Goal: Task Accomplishment & Management: Complete application form

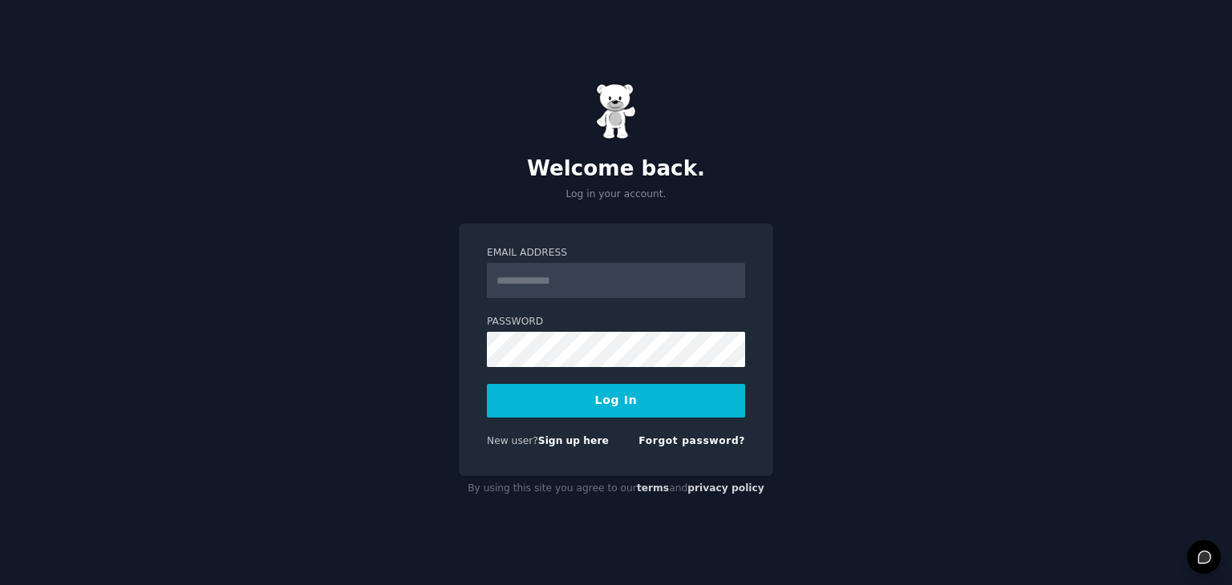
click at [557, 269] on input "Email Address" at bounding box center [616, 280] width 258 height 35
type input "**********"
drag, startPoint x: 641, startPoint y: 284, endPoint x: 388, endPoint y: 311, distance: 254.1
click at [388, 311] on div "**********" at bounding box center [616, 292] width 1232 height 585
click at [534, 295] on input "Email Address" at bounding box center [616, 280] width 258 height 35
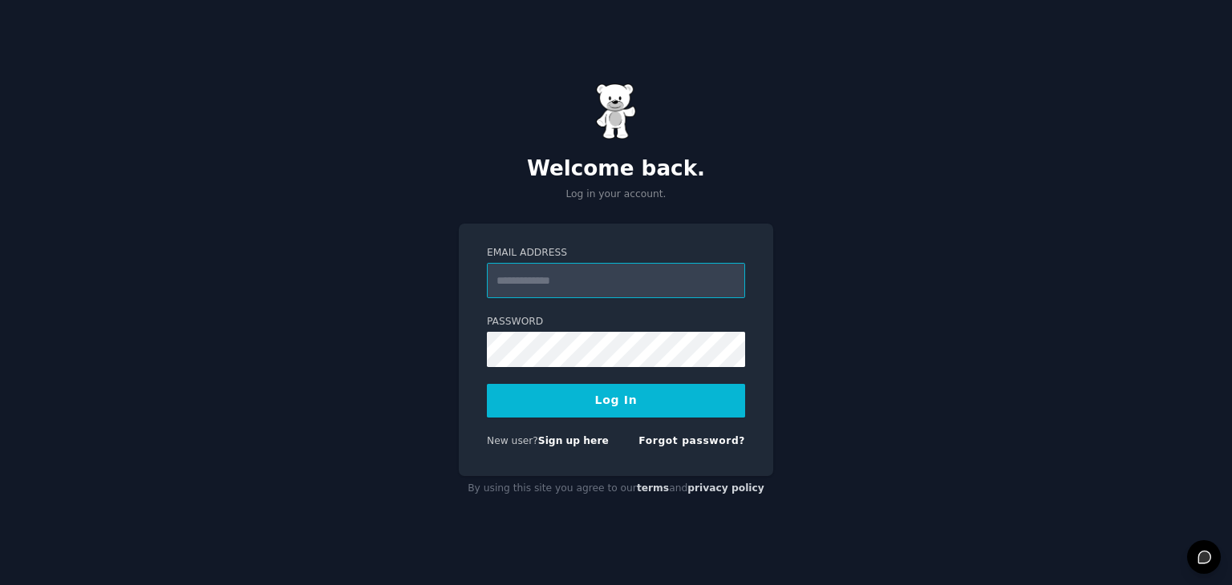
type input "**********"
click at [487, 384] on button "Log In" at bounding box center [616, 401] width 258 height 34
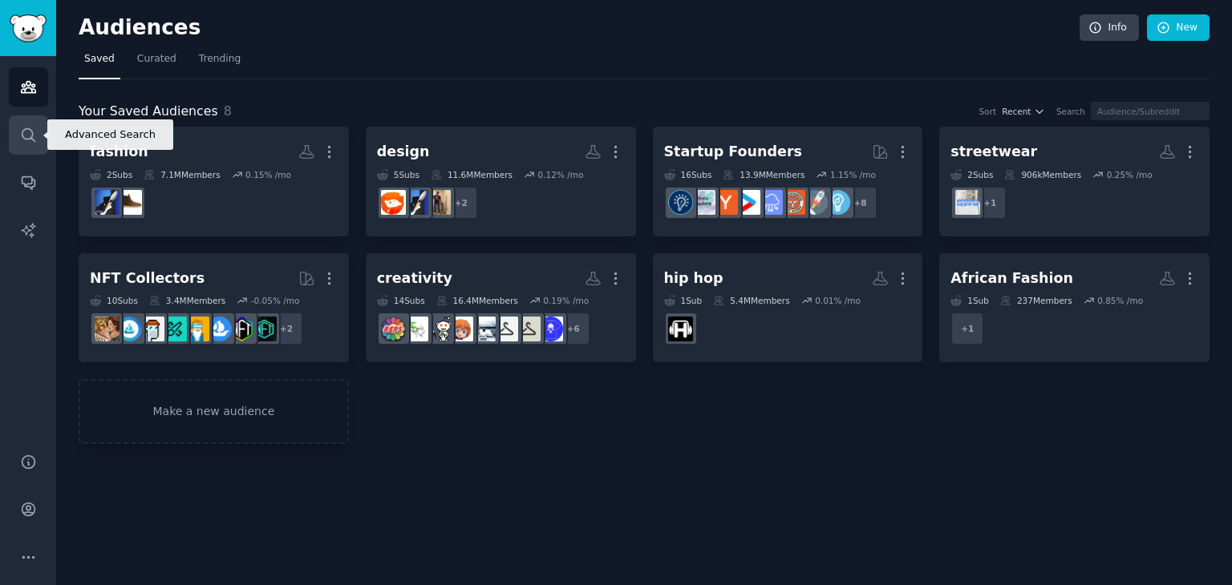
click at [32, 136] on icon "Sidebar" at bounding box center [28, 134] width 13 height 13
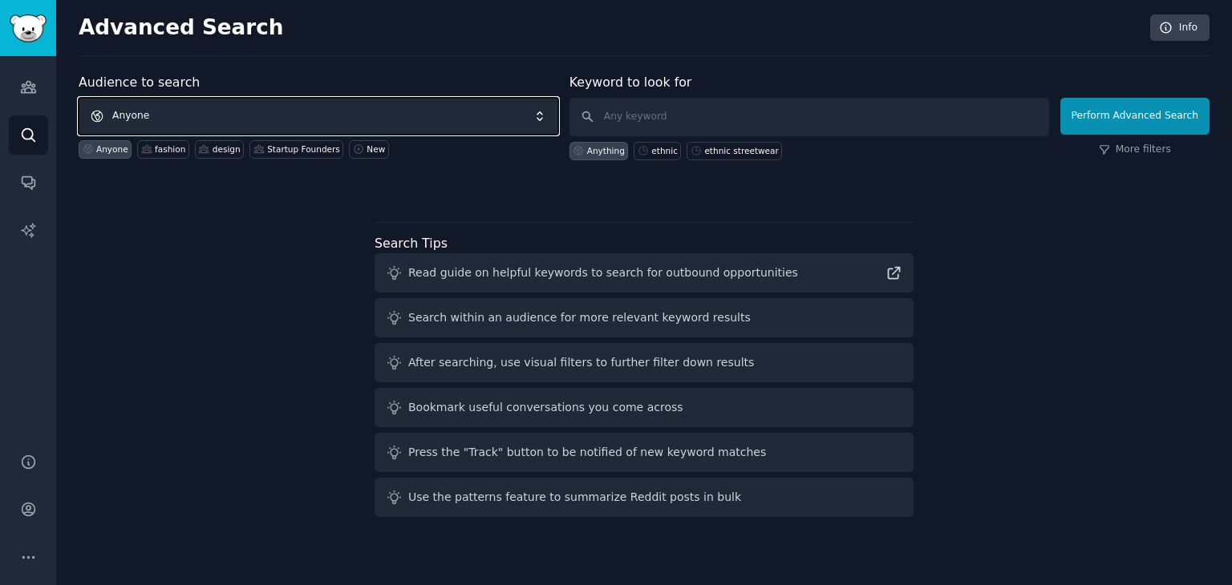
click at [305, 121] on span "Anyone" at bounding box center [319, 116] width 480 height 37
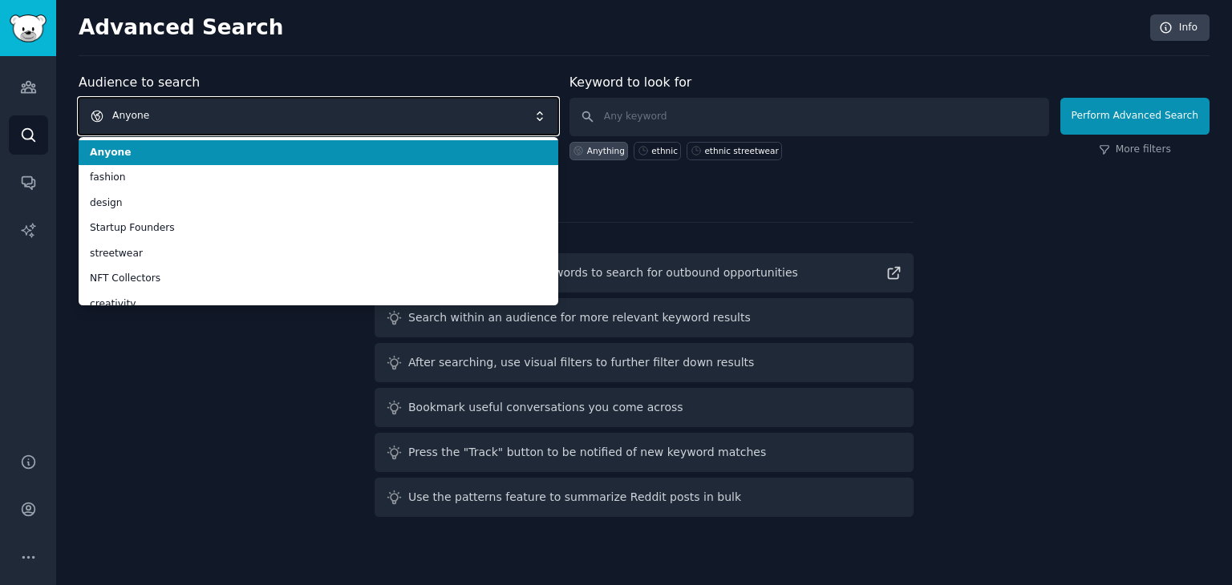
drag, startPoint x: 279, startPoint y: 126, endPoint x: 230, endPoint y: 125, distance: 48.9
click at [279, 126] on span "Anyone" at bounding box center [319, 116] width 480 height 37
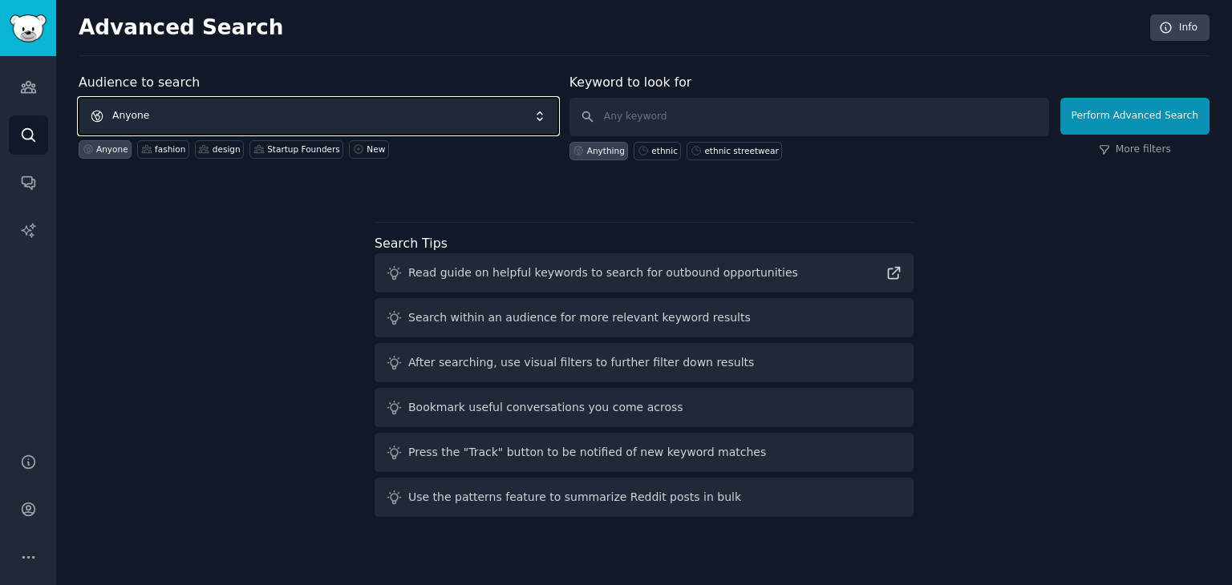
click at [196, 111] on span "Anyone" at bounding box center [319, 116] width 480 height 37
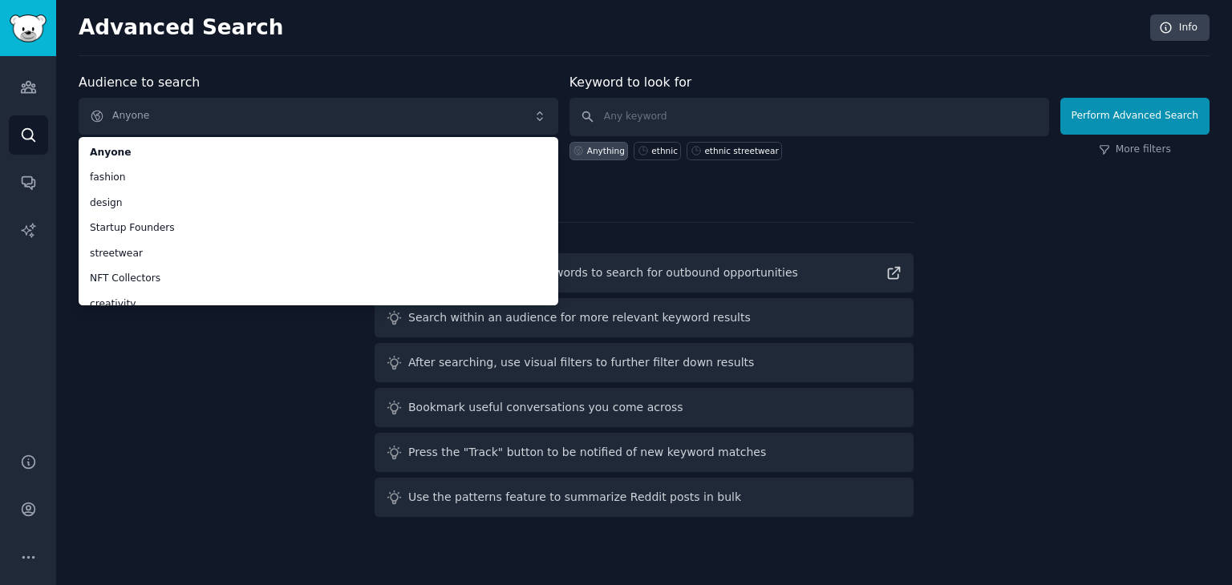
click at [144, 386] on div "Audience to search Anyone Anyone fashion design Startup Founders streetwear NFT…" at bounding box center [644, 298] width 1131 height 451
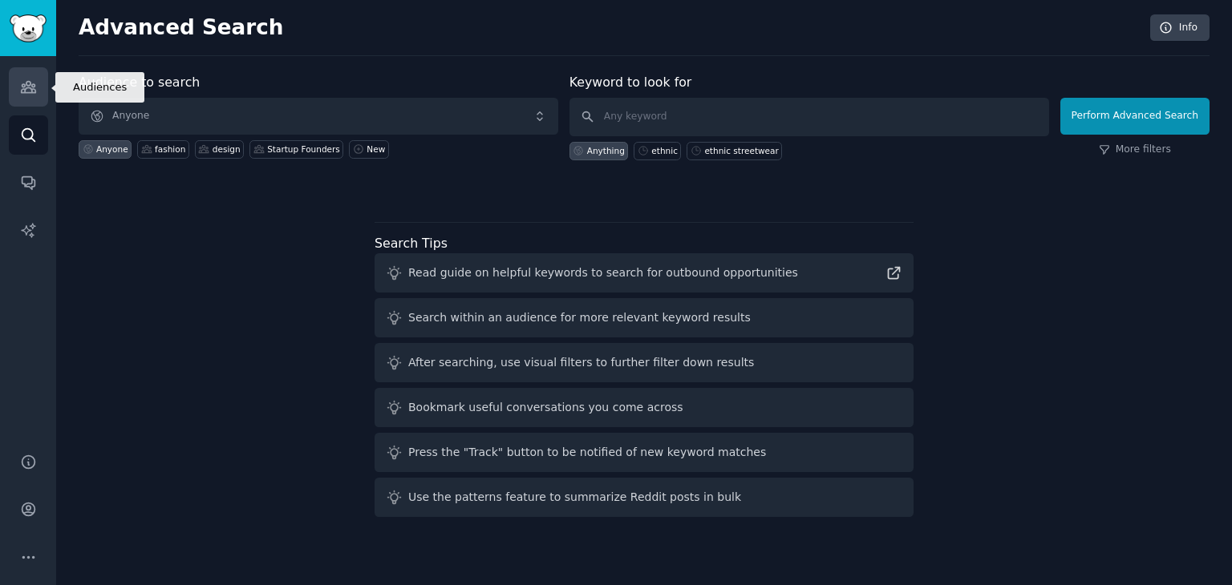
click at [22, 104] on link "Audiences" at bounding box center [28, 86] width 39 height 39
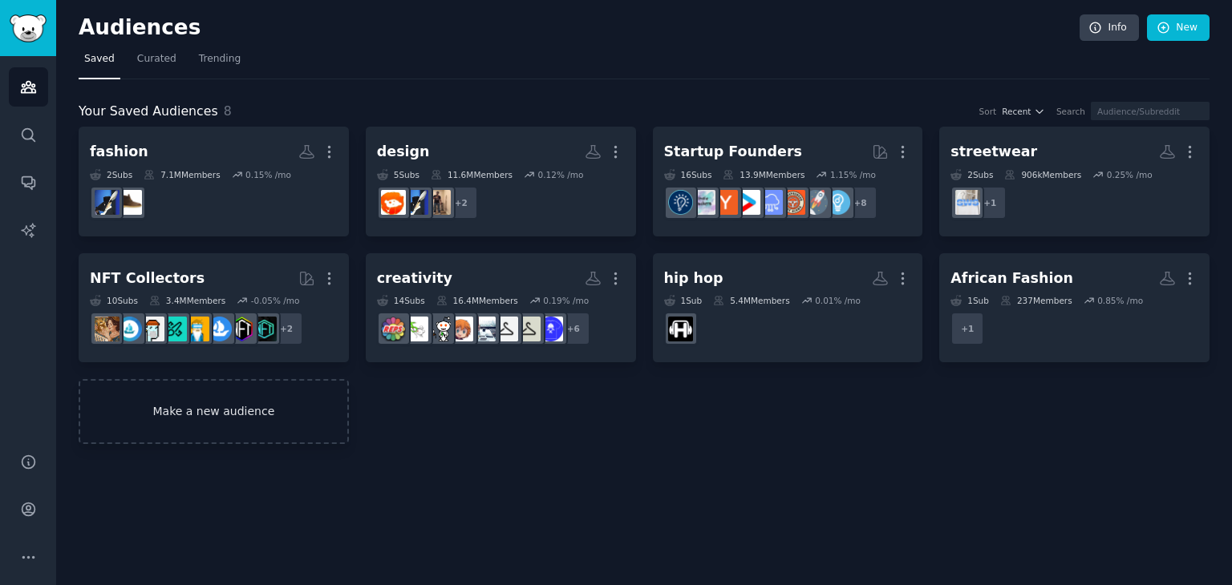
click at [234, 415] on link "Make a new audience" at bounding box center [214, 411] width 270 height 65
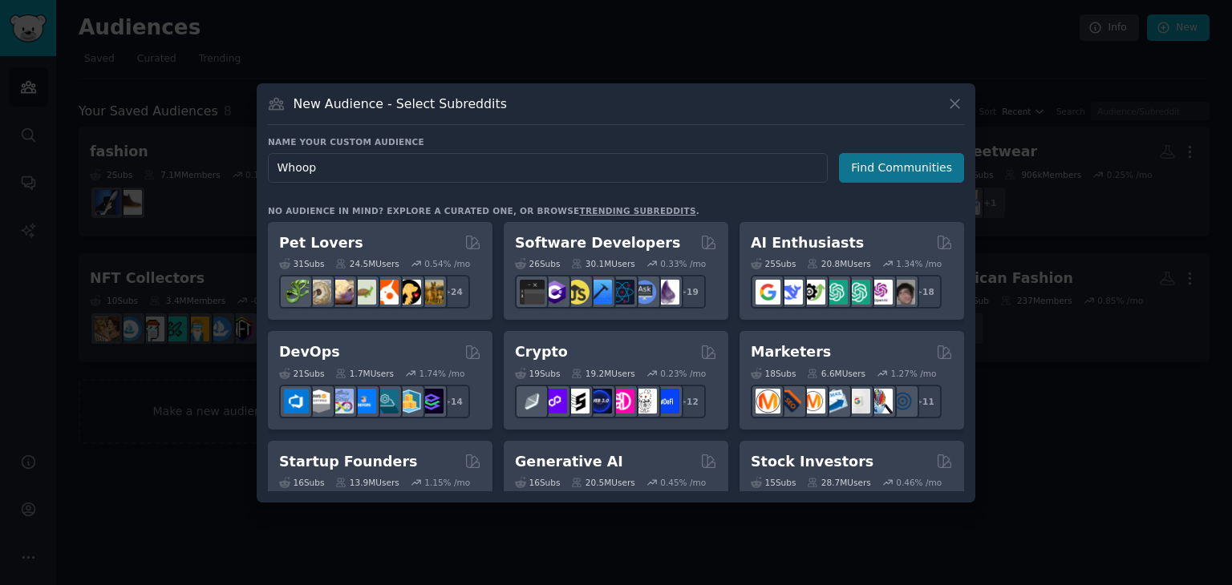
type input "Whoop"
click at [876, 171] on button "Find Communities" at bounding box center [901, 168] width 125 height 30
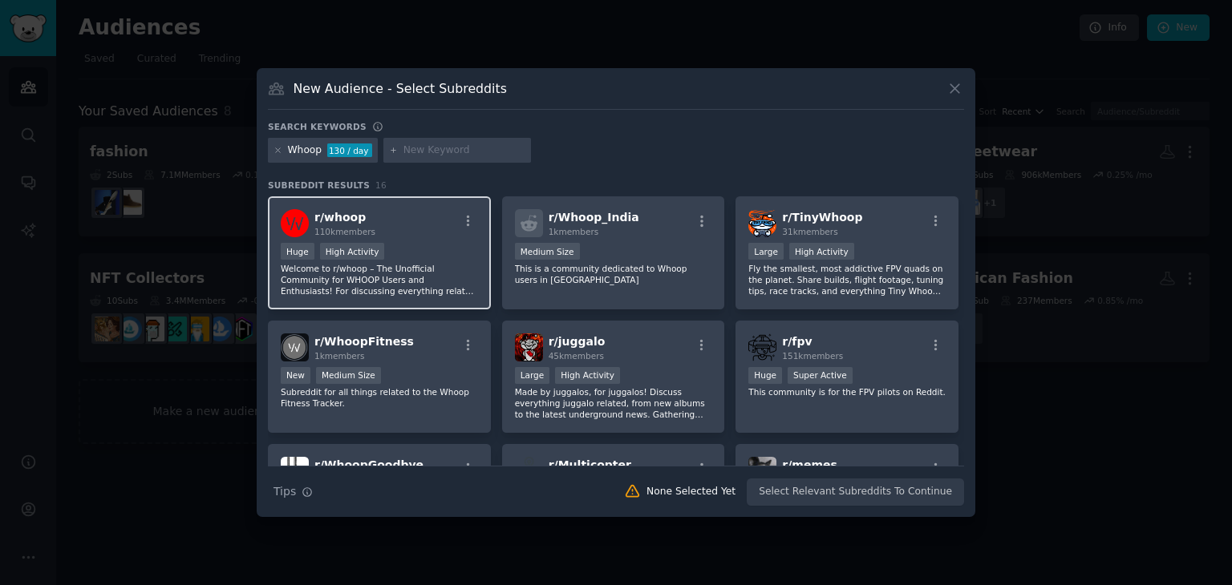
click at [455, 270] on p "Welcome to r/whoop – The Unofficial Community for WHOOP Users and Enthusiasts! …" at bounding box center [379, 280] width 197 height 34
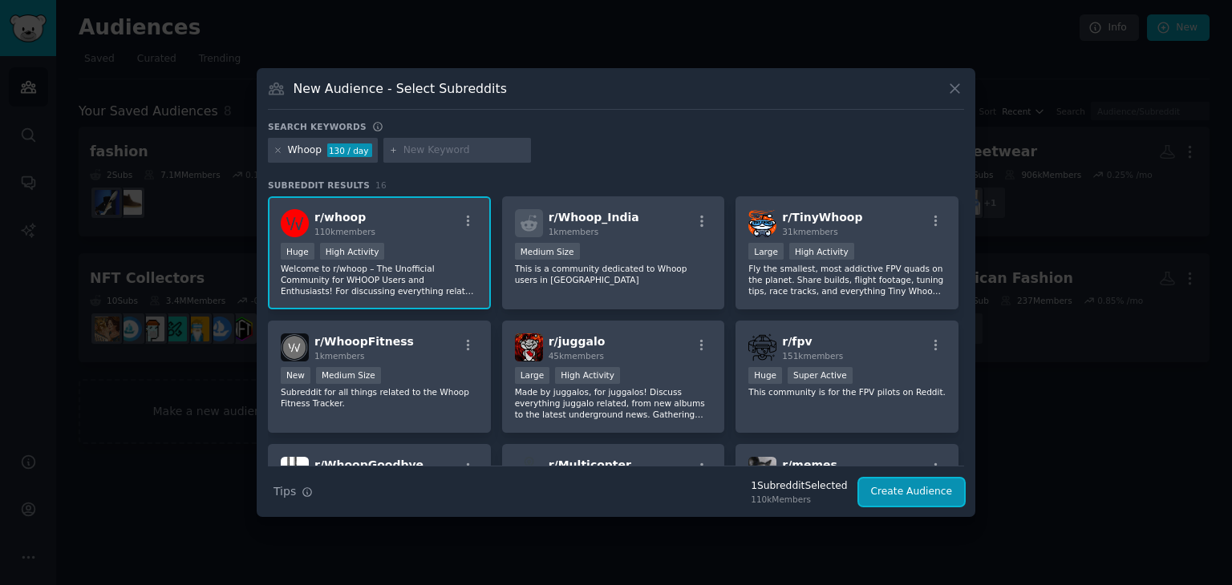
click at [934, 488] on button "Create Audience" at bounding box center [912, 492] width 106 height 27
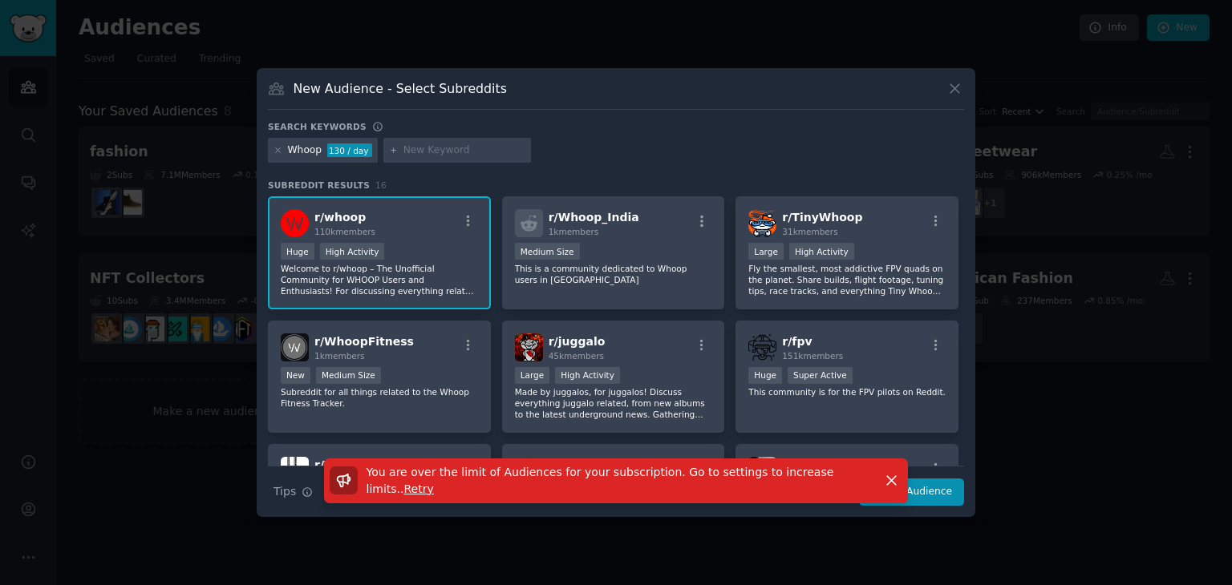
click at [434, 483] on span "Retry" at bounding box center [419, 489] width 30 height 13
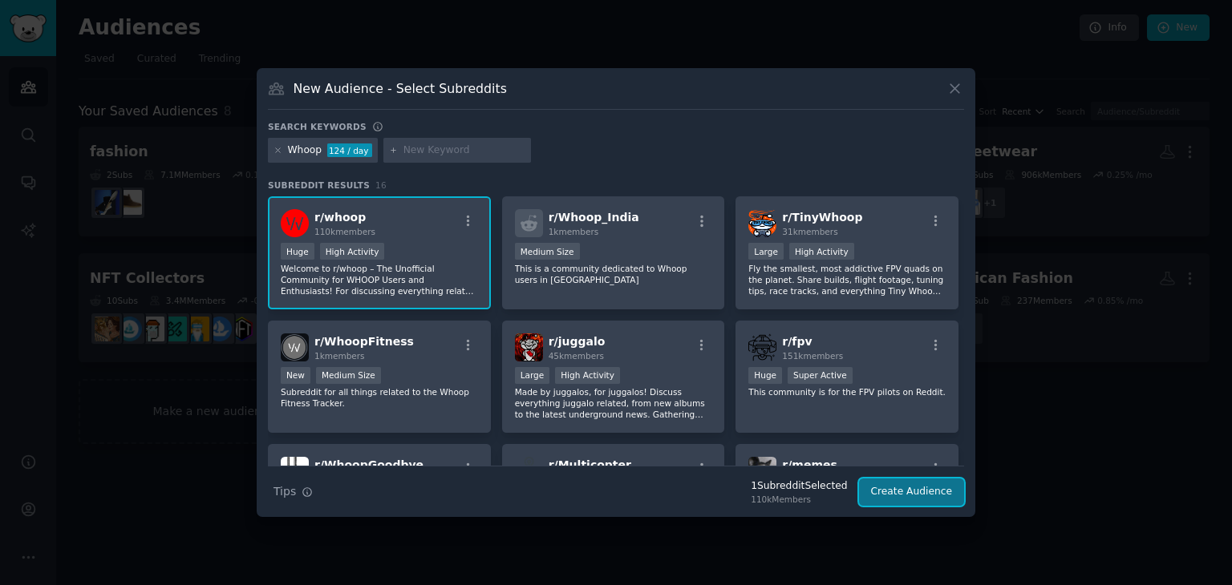
click at [907, 492] on button "Create Audience" at bounding box center [912, 492] width 106 height 27
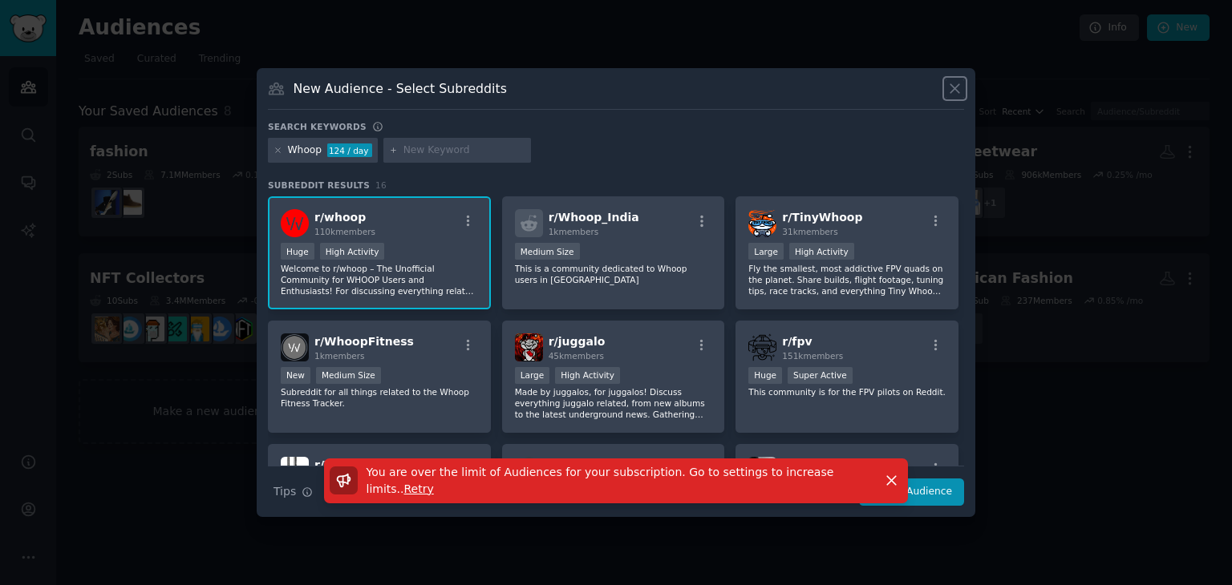
click at [950, 87] on icon at bounding box center [954, 88] width 17 height 17
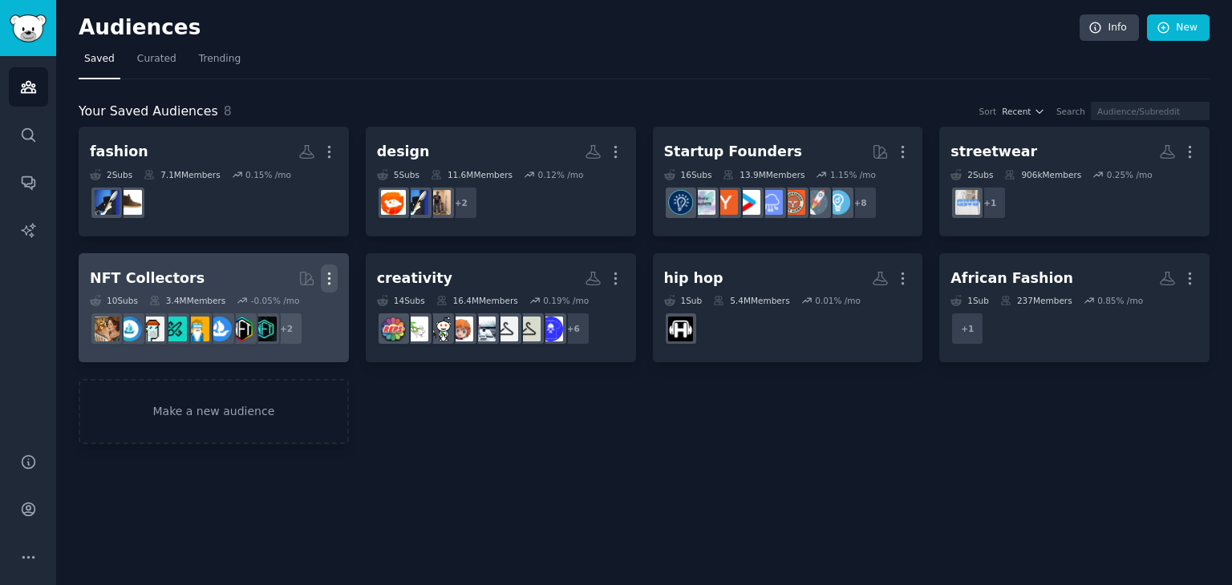
click at [330, 280] on icon "button" at bounding box center [329, 278] width 17 height 17
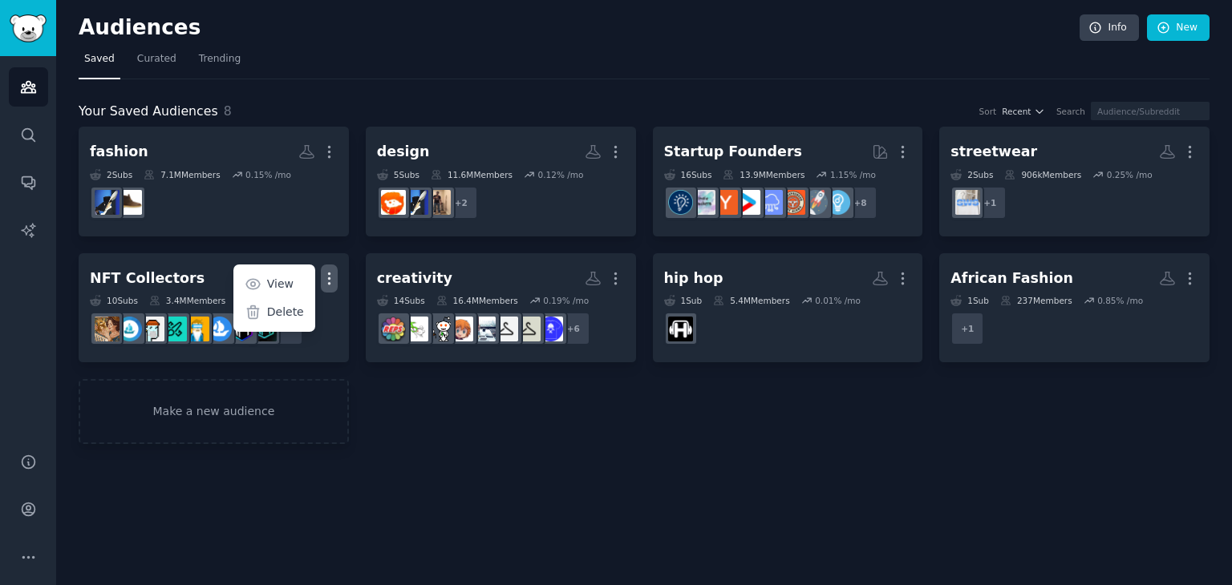
click at [299, 309] on p "Delete" at bounding box center [285, 312] width 37 height 17
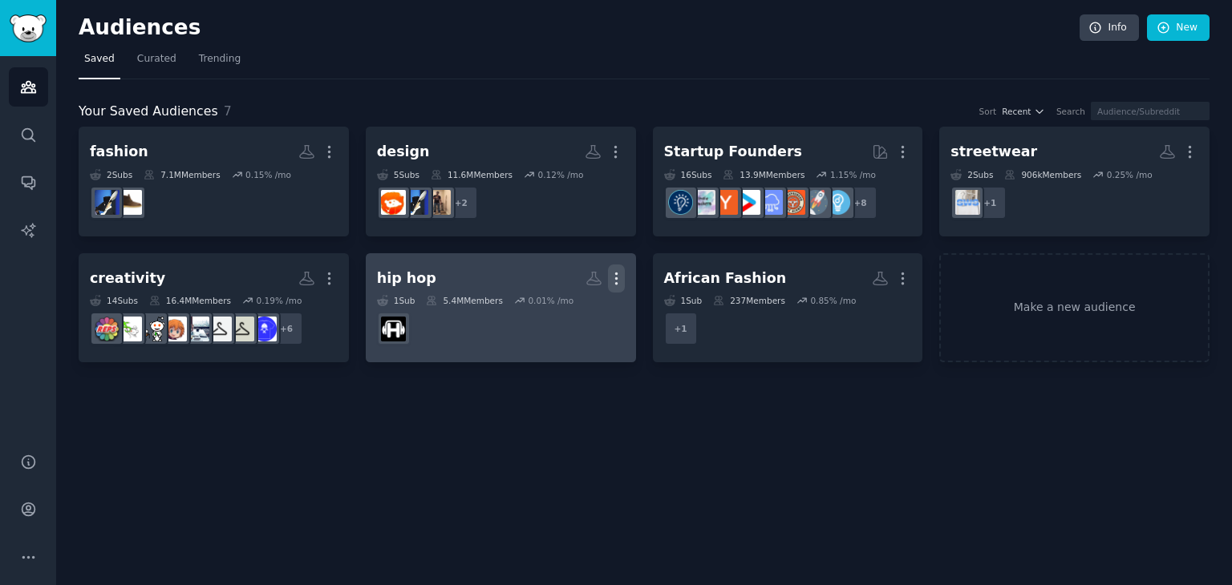
click at [614, 273] on icon "button" at bounding box center [616, 278] width 17 height 17
click at [566, 312] on p "Delete" at bounding box center [572, 312] width 37 height 17
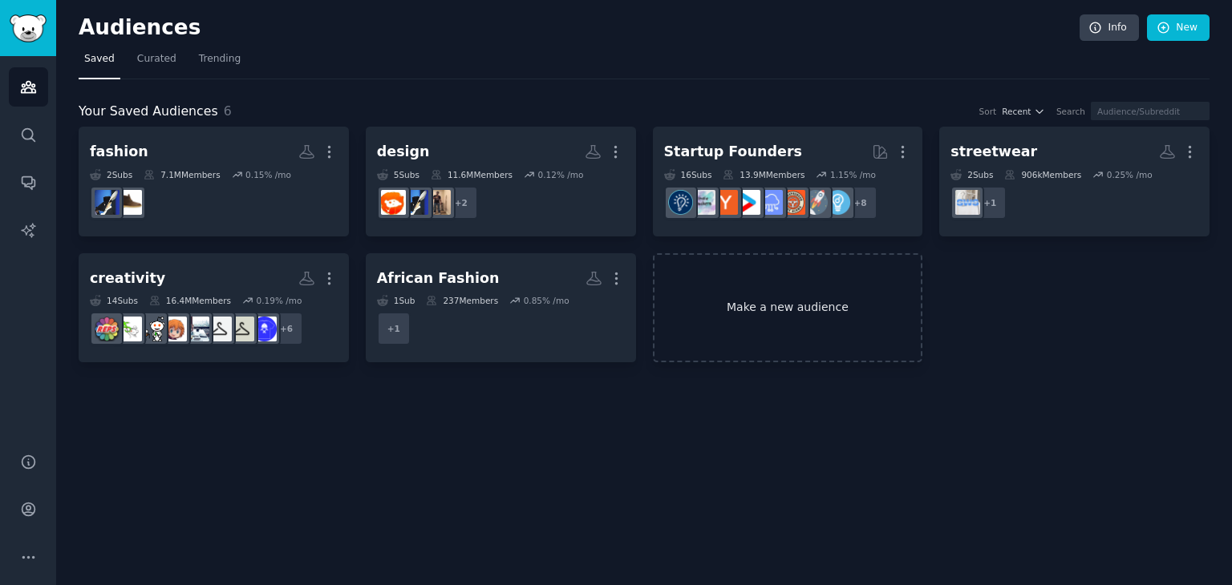
click at [805, 302] on link "Make a new audience" at bounding box center [788, 308] width 270 height 110
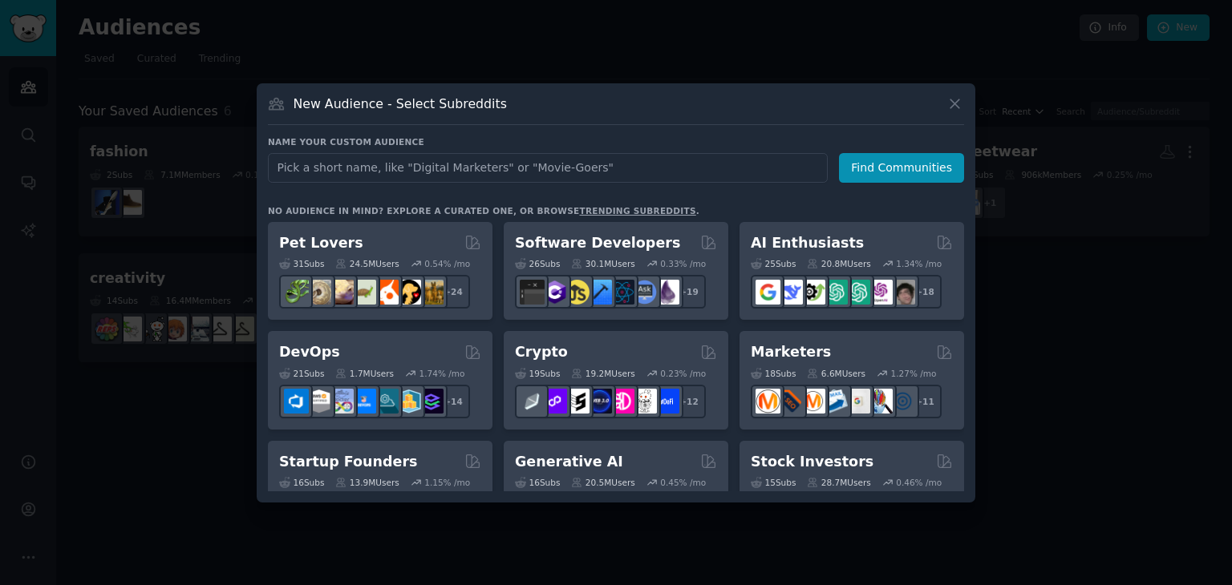
click at [480, 177] on input "text" at bounding box center [548, 168] width 560 height 30
type input "whoop"
click at [908, 174] on button "Find Communities" at bounding box center [901, 168] width 125 height 30
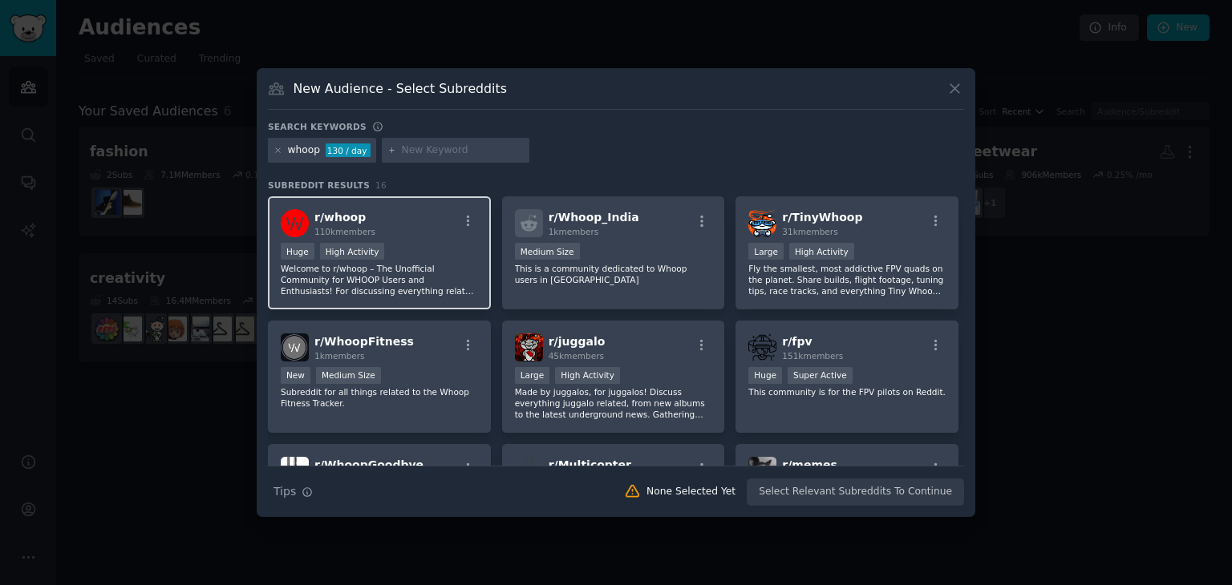
click at [419, 243] on div "Huge High Activity" at bounding box center [379, 253] width 197 height 20
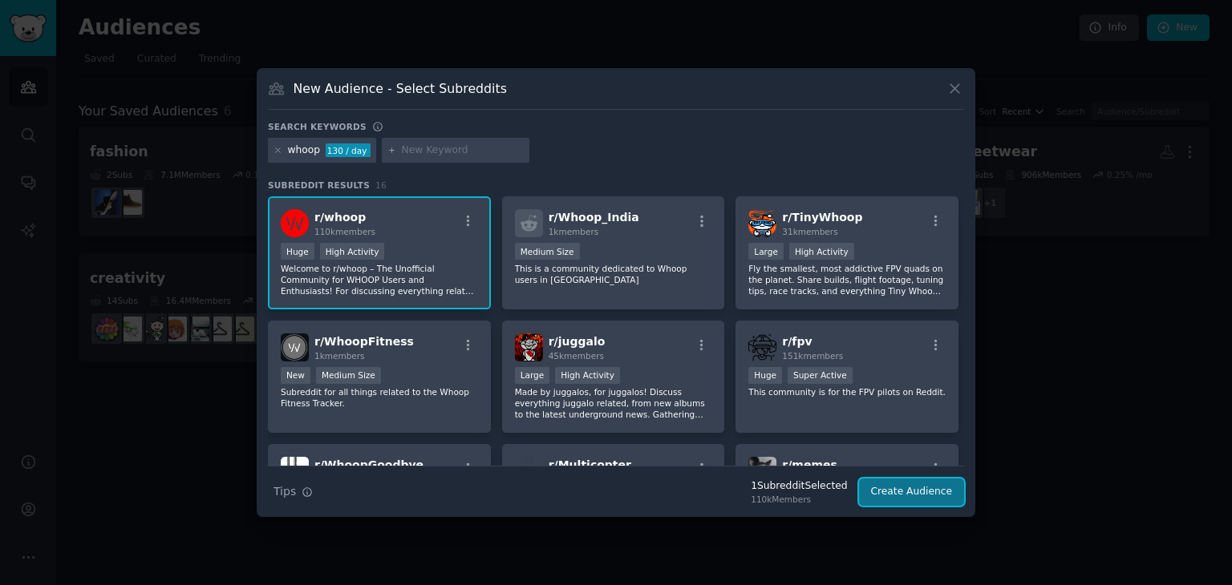
click at [947, 495] on button "Create Audience" at bounding box center [912, 492] width 106 height 27
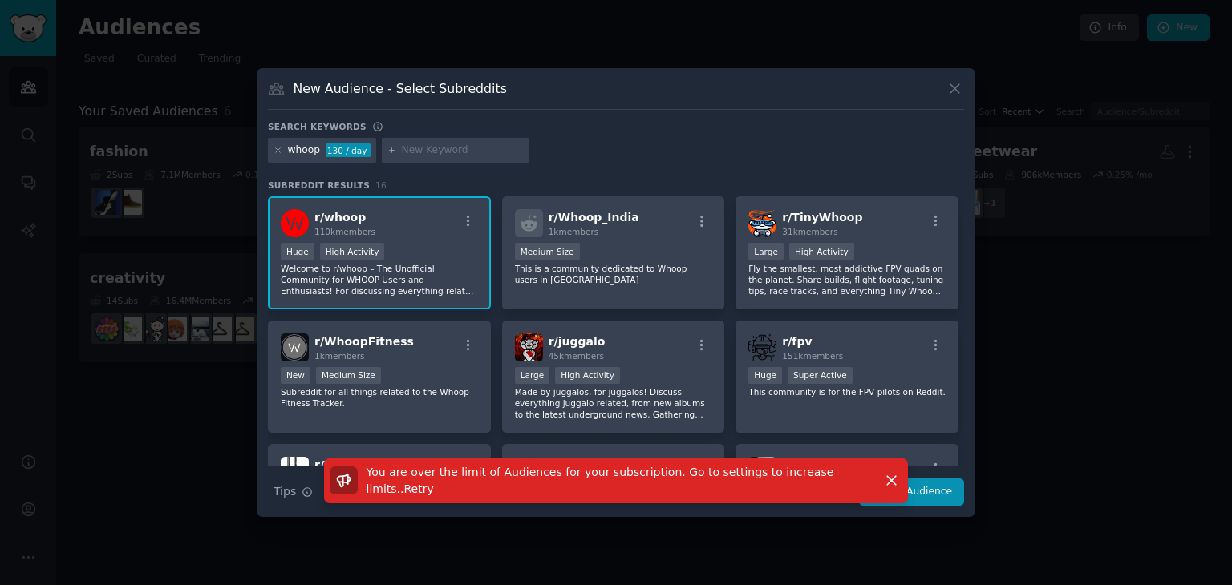
click at [434, 486] on span "Retry" at bounding box center [419, 489] width 30 height 13
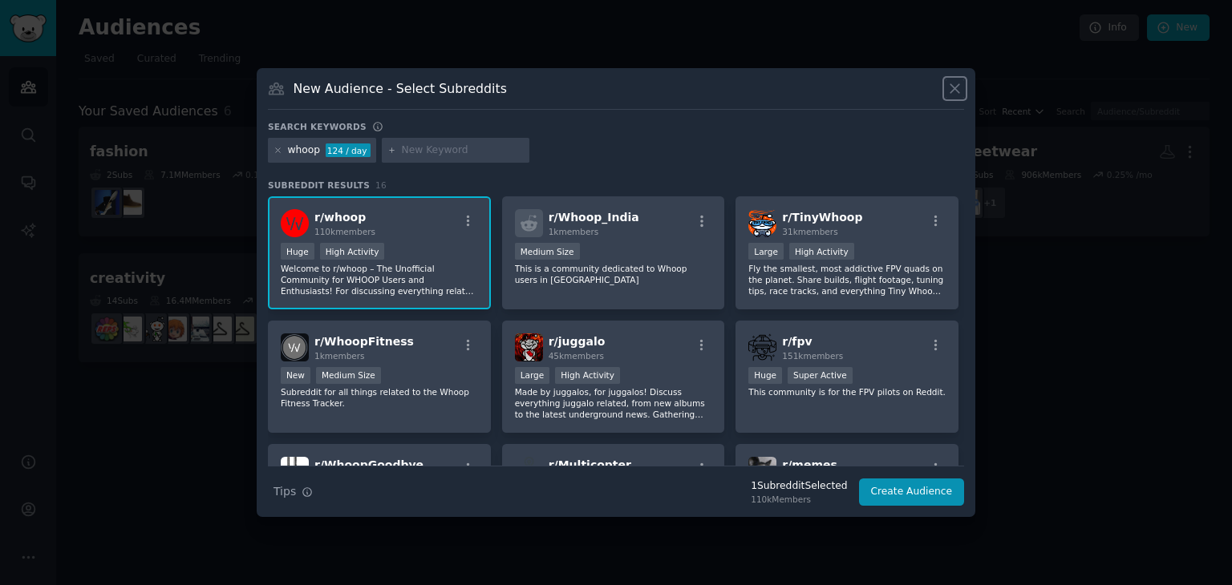
click at [953, 84] on icon at bounding box center [954, 88] width 17 height 17
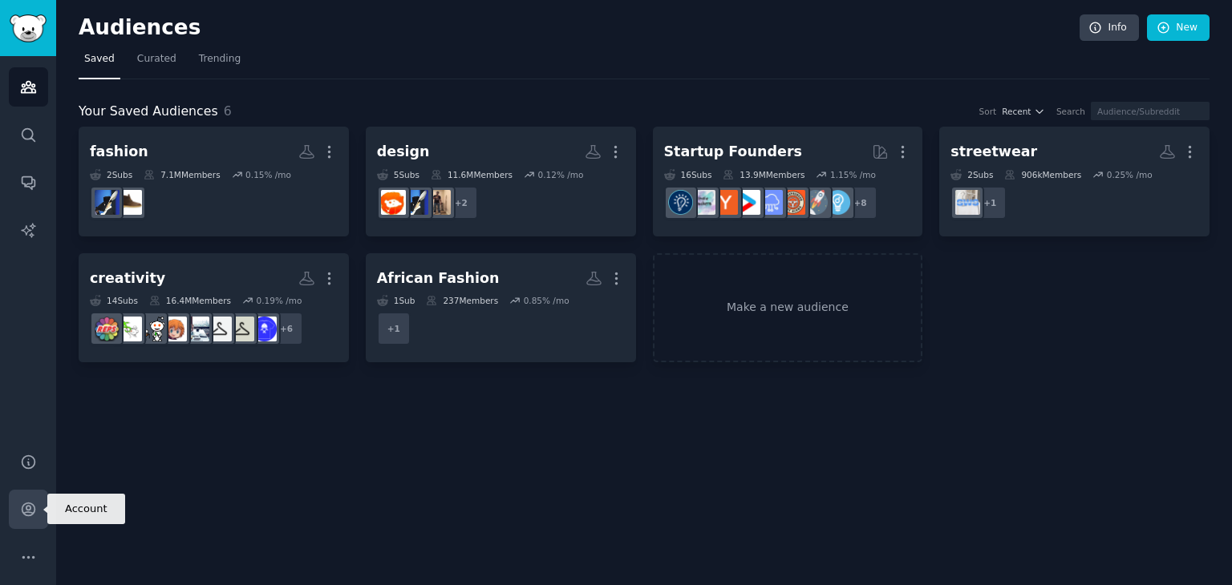
click at [23, 513] on icon "Sidebar" at bounding box center [28, 510] width 13 height 13
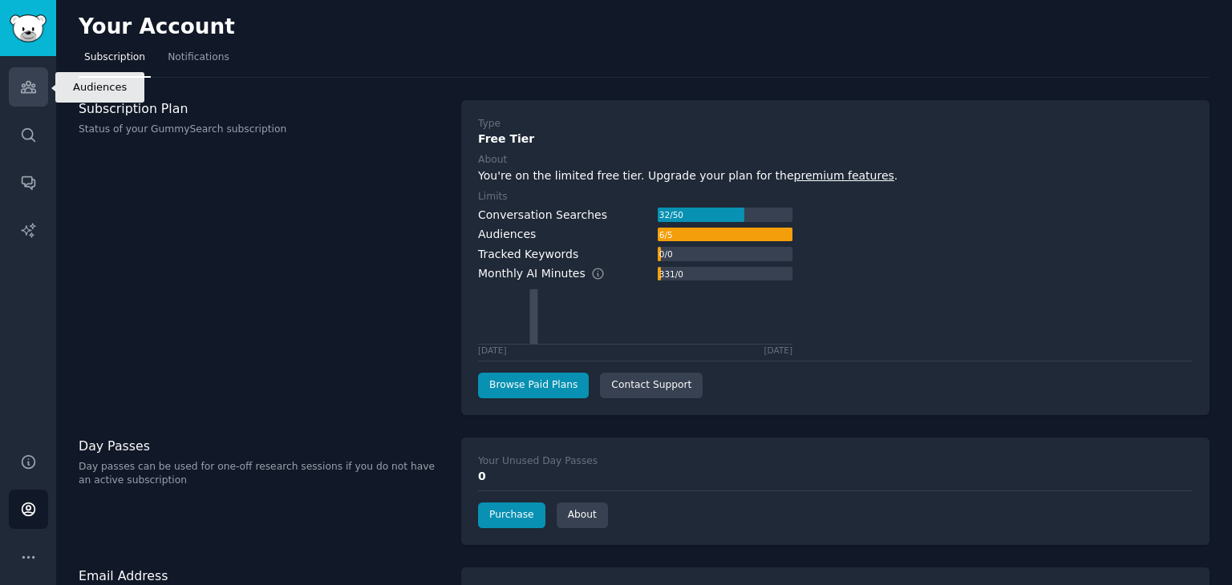
click at [26, 93] on icon "Sidebar" at bounding box center [28, 87] width 14 height 11
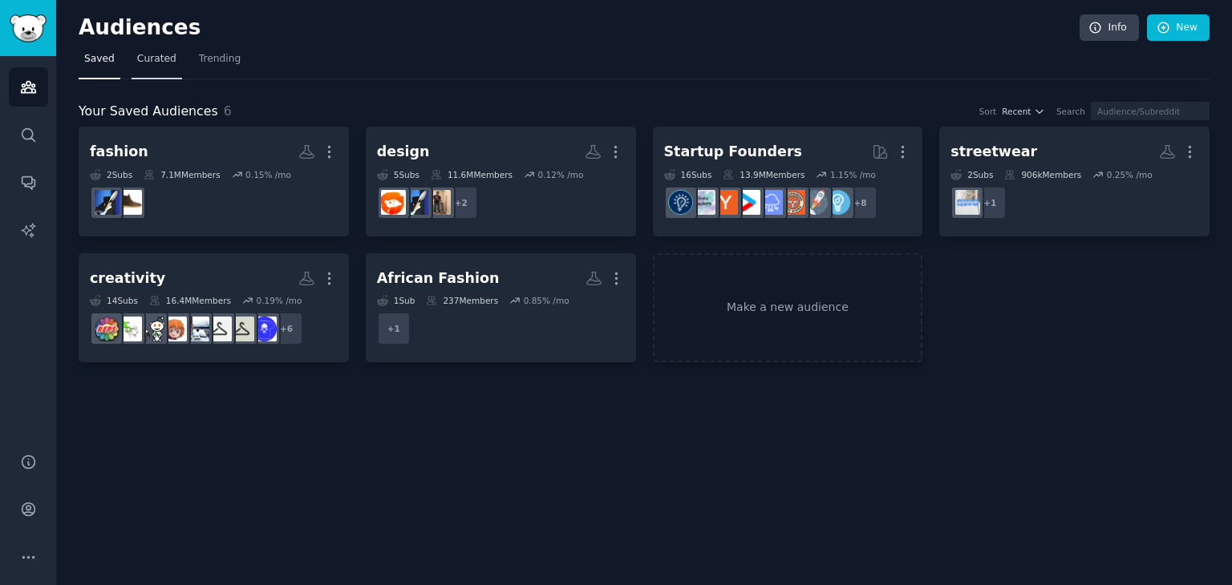
click at [137, 62] on span "Curated" at bounding box center [156, 59] width 39 height 14
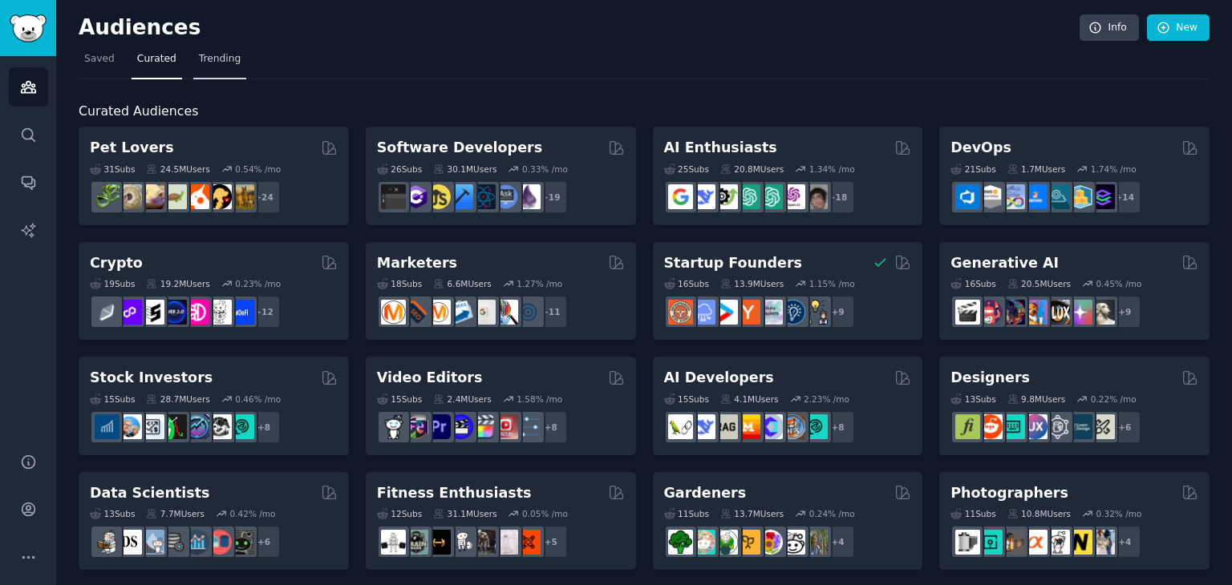
click at [200, 66] on link "Trending" at bounding box center [219, 63] width 53 height 33
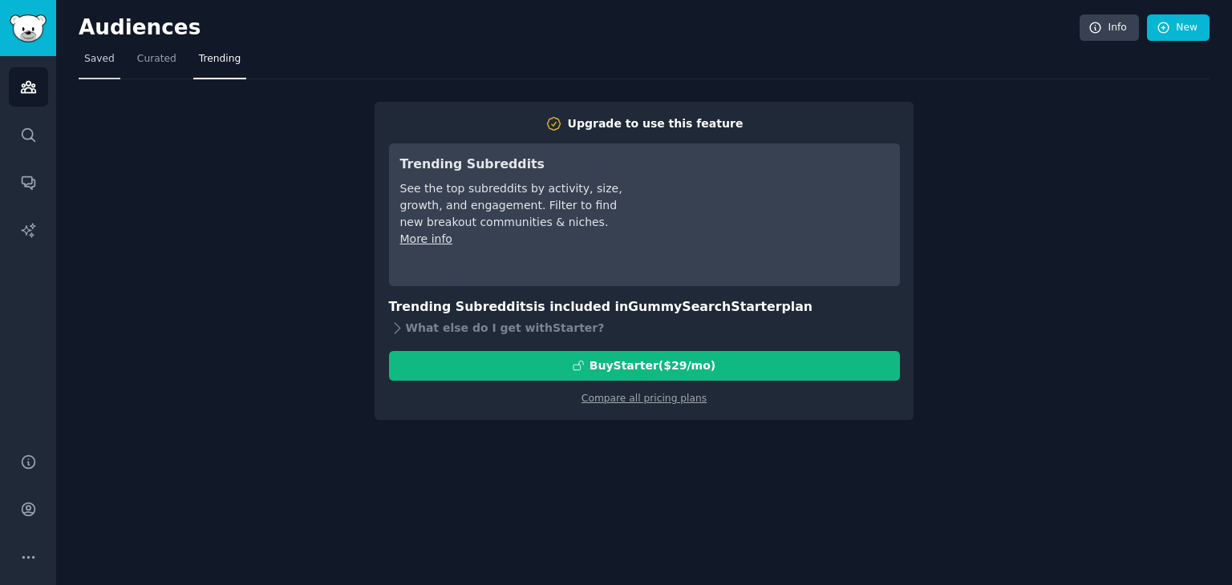
click at [113, 68] on link "Saved" at bounding box center [100, 63] width 42 height 33
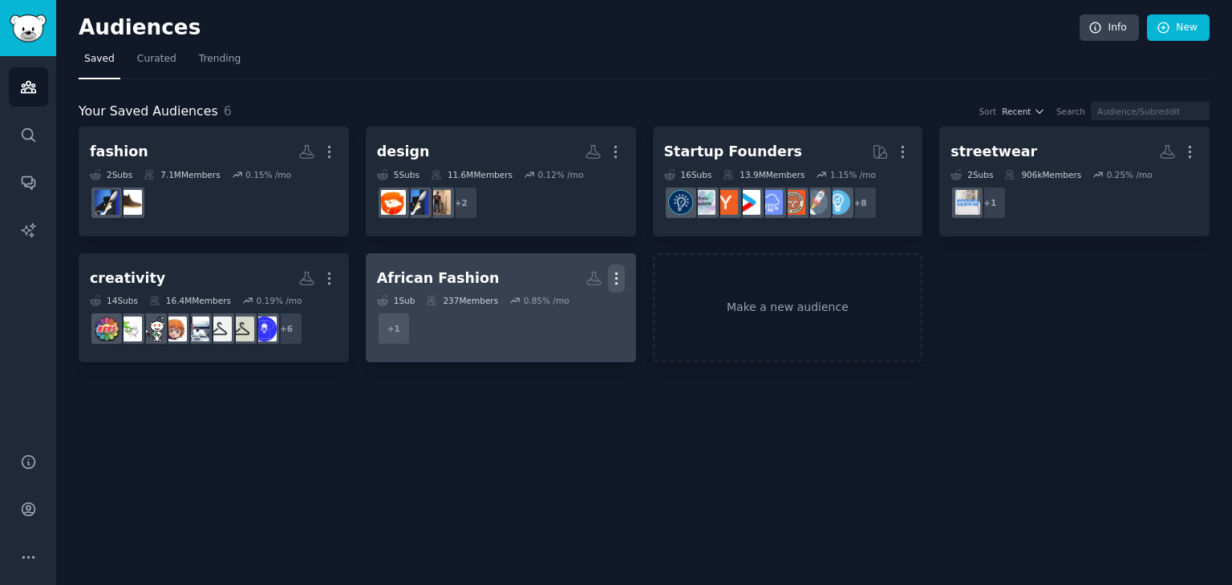
click at [613, 272] on icon "button" at bounding box center [616, 278] width 17 height 17
click at [569, 314] on p "Delete" at bounding box center [572, 312] width 37 height 17
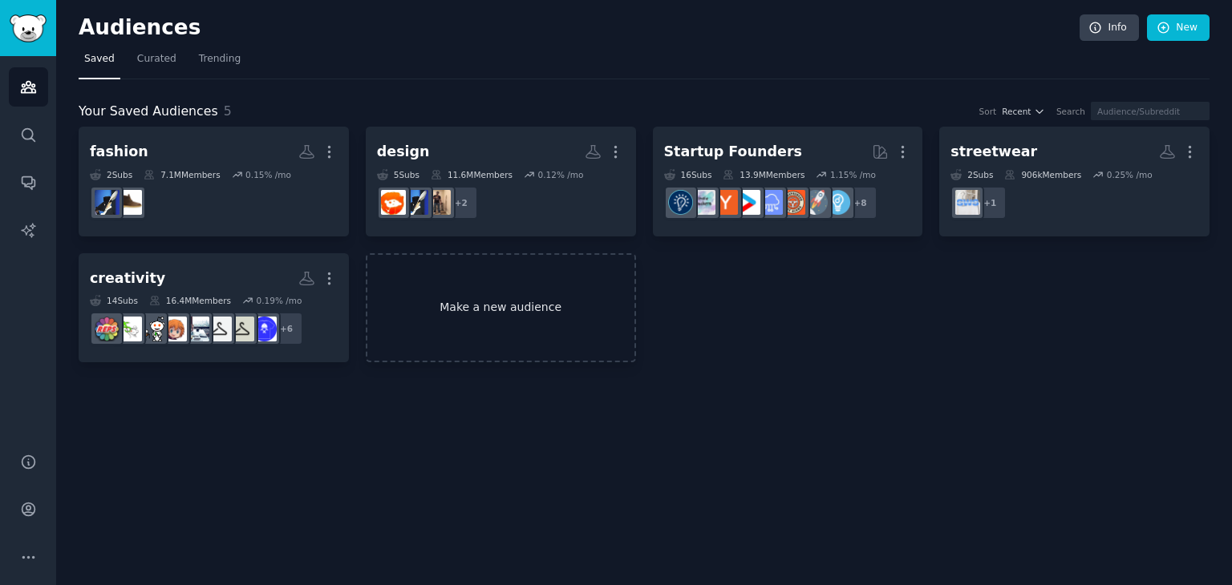
click at [598, 308] on link "Make a new audience" at bounding box center [501, 308] width 270 height 110
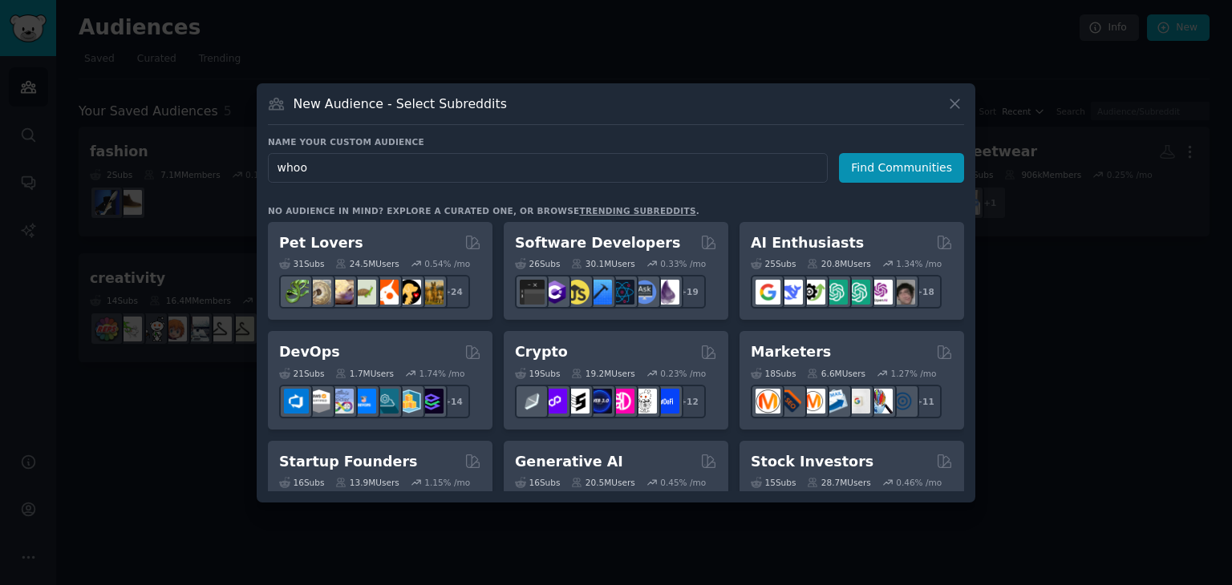
type input "whoop"
click button "Find Communities" at bounding box center [901, 168] width 125 height 30
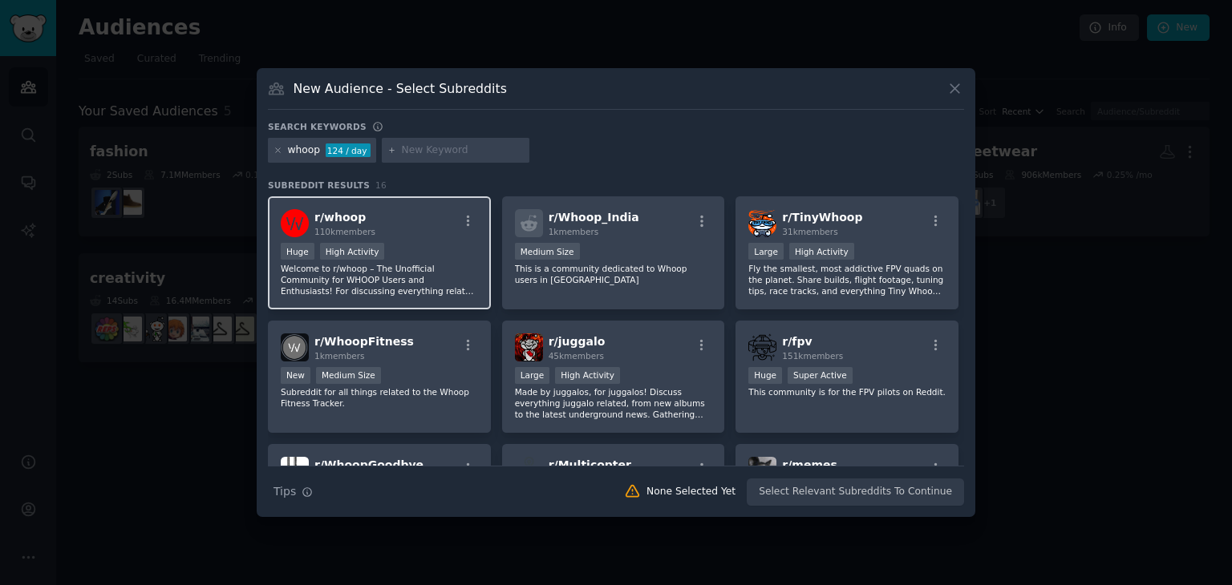
click at [430, 253] on div "Huge High Activity" at bounding box center [379, 253] width 197 height 20
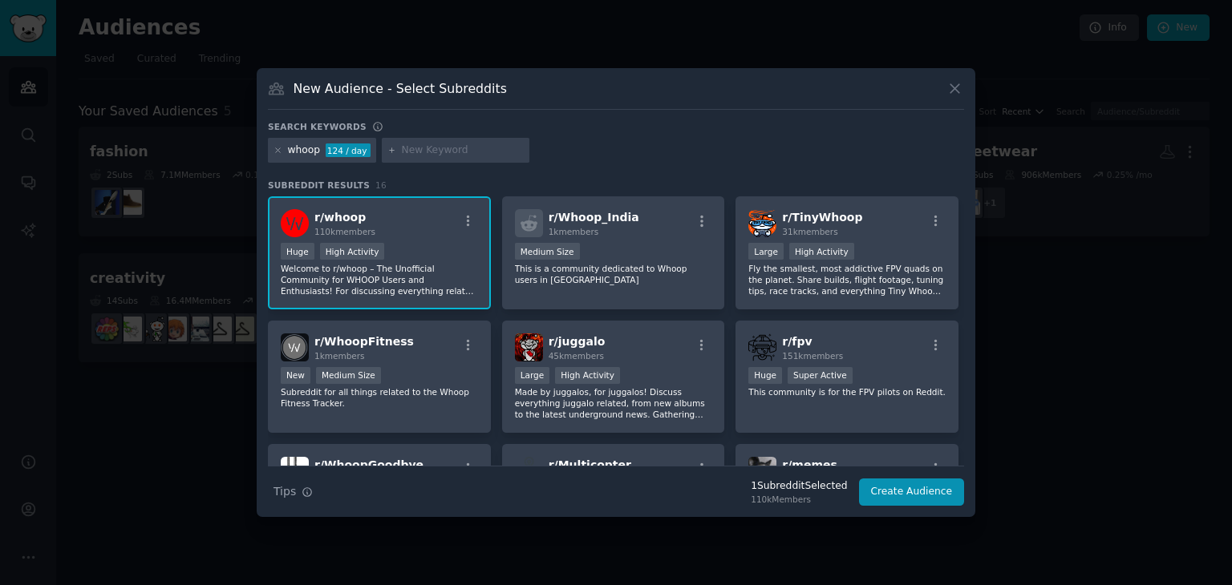
click at [431, 150] on input "text" at bounding box center [463, 151] width 122 height 14
type input "Apple wach"
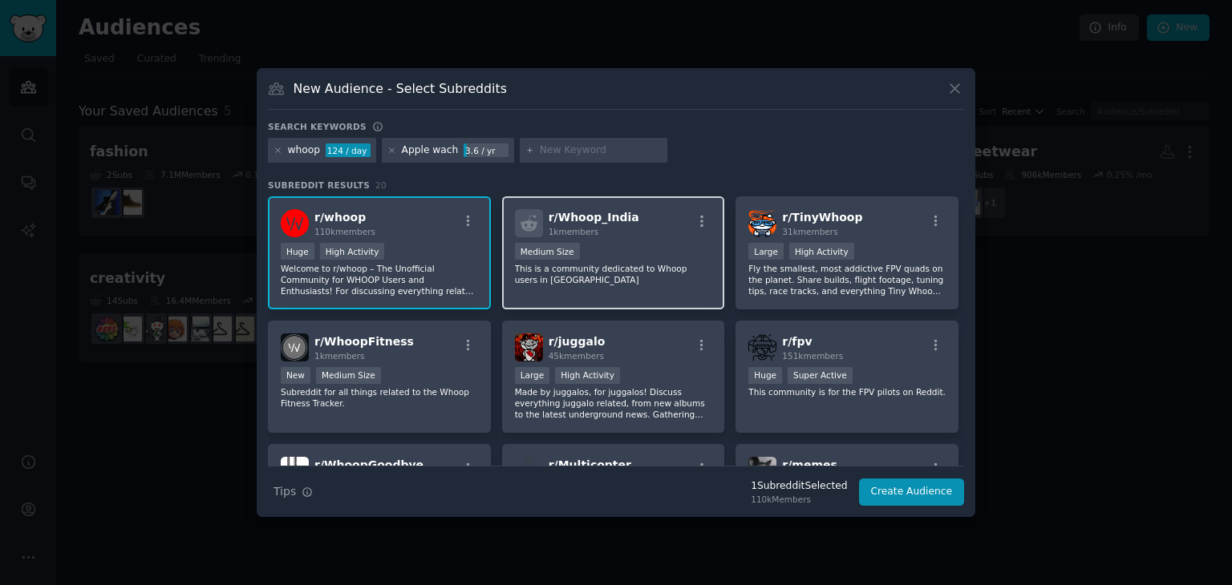
click at [651, 261] on div "Medium Size" at bounding box center [613, 253] width 197 height 20
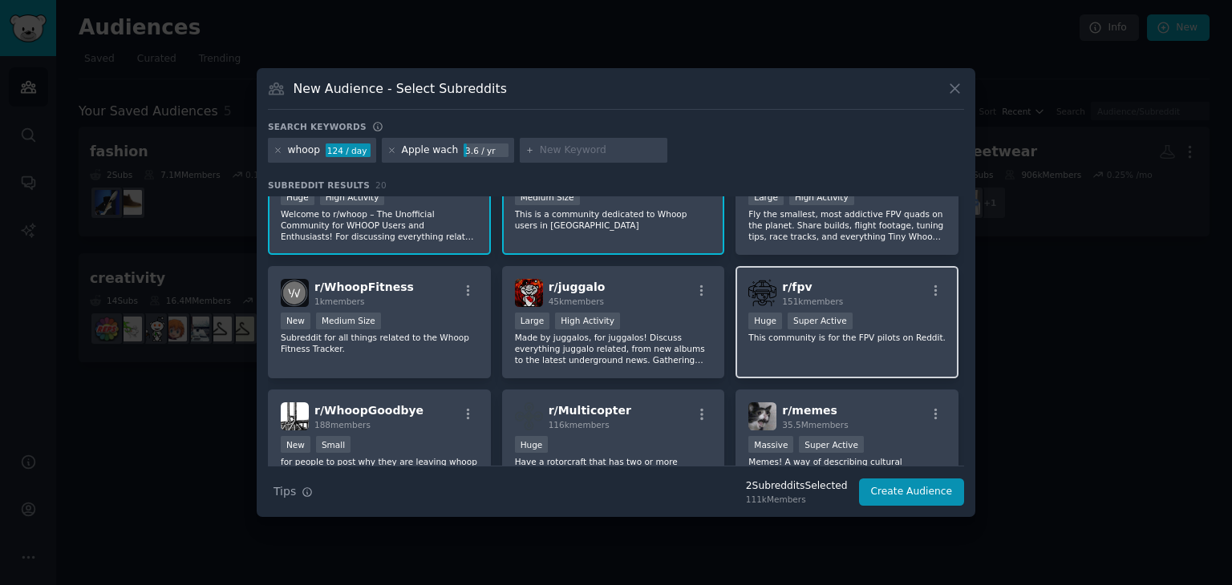
scroll to position [80, 0]
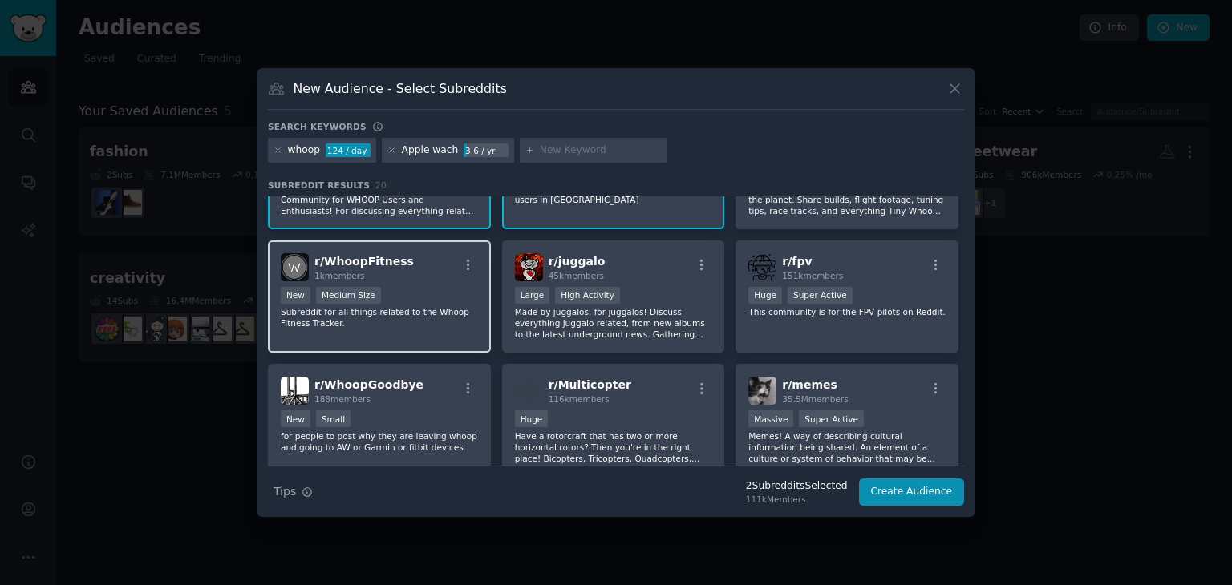
click at [456, 322] on p "Subreddit for all things related to the Whoop Fitness Tracker." at bounding box center [379, 317] width 197 height 22
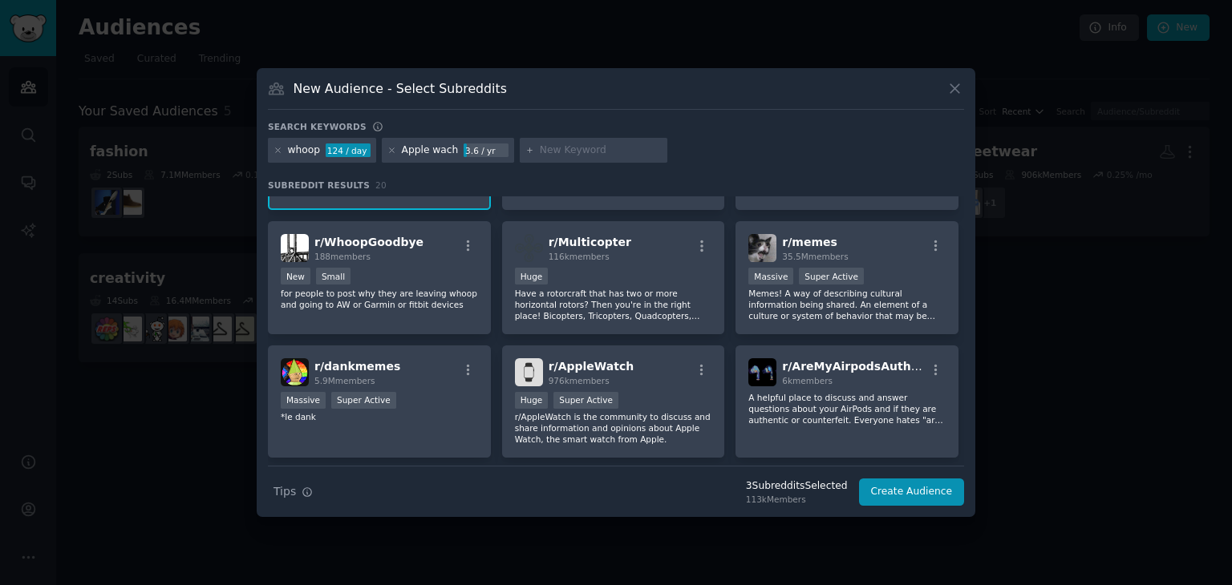
scroll to position [241, 0]
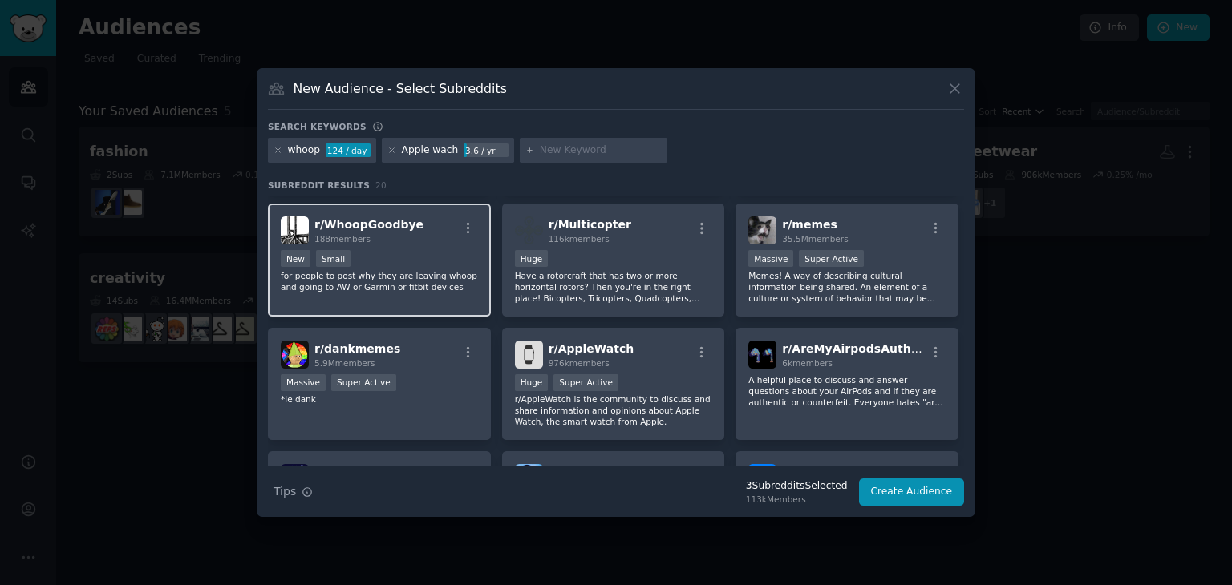
click at [410, 278] on p "for people to post why they are leaving whoop and going to AW or Garmin or fitb…" at bounding box center [379, 281] width 197 height 22
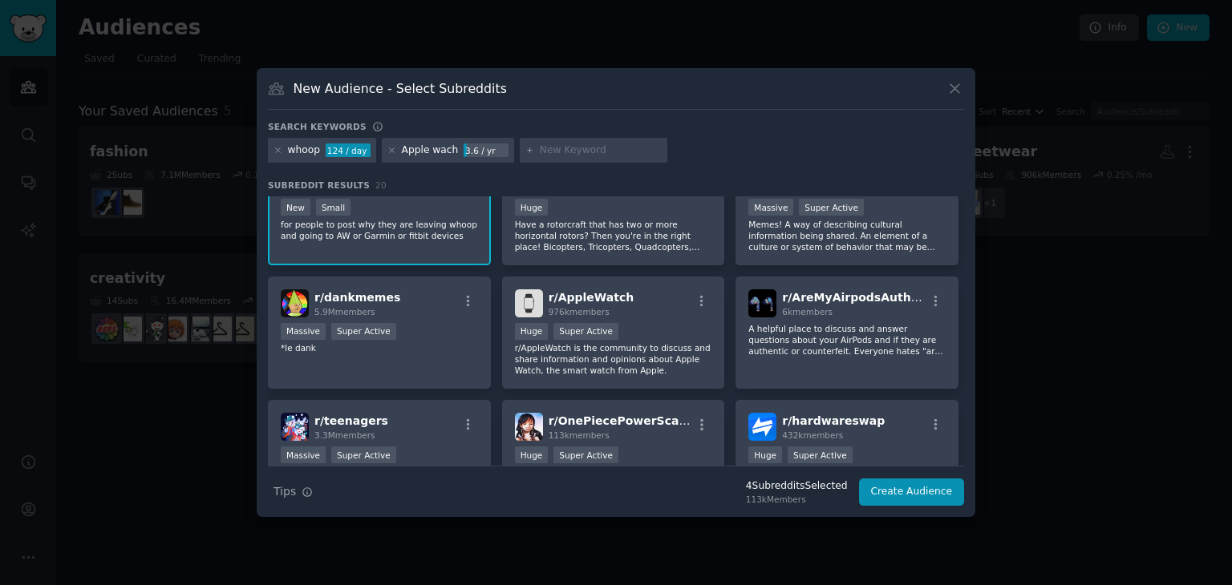
scroll to position [321, 0]
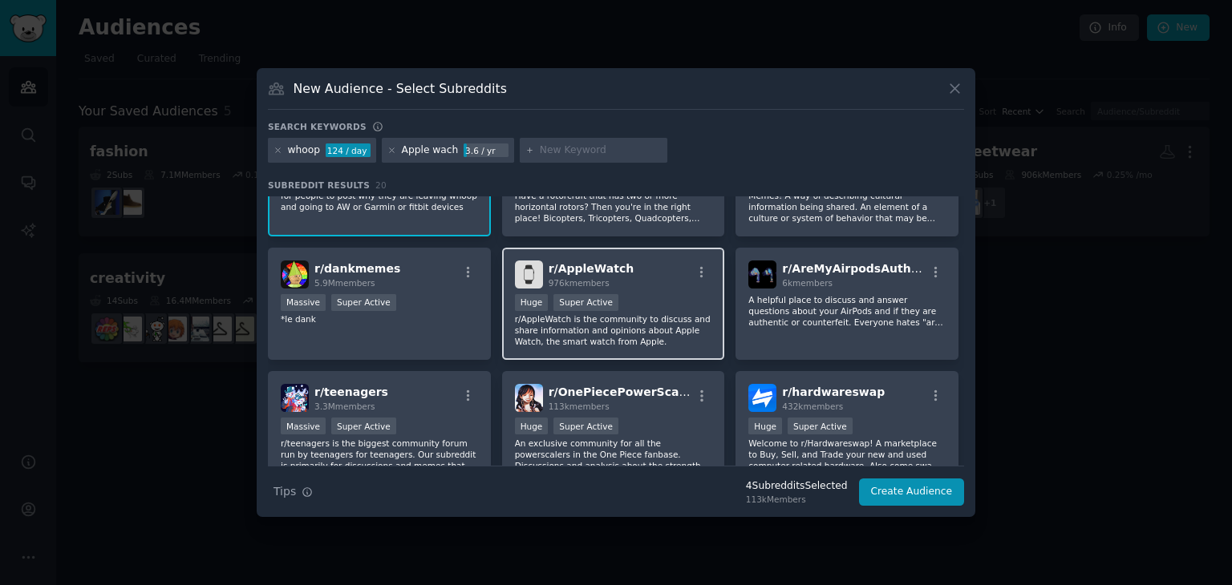
click at [634, 328] on p "r/AppleWatch is the community to discuss and share information and opinions abo…" at bounding box center [613, 331] width 197 height 34
click at [436, 151] on div "Apple wach" at bounding box center [430, 151] width 57 height 14
click at [440, 152] on div "Apple wach" at bounding box center [430, 151] width 57 height 14
click at [441, 152] on div "Apple wach" at bounding box center [430, 151] width 57 height 14
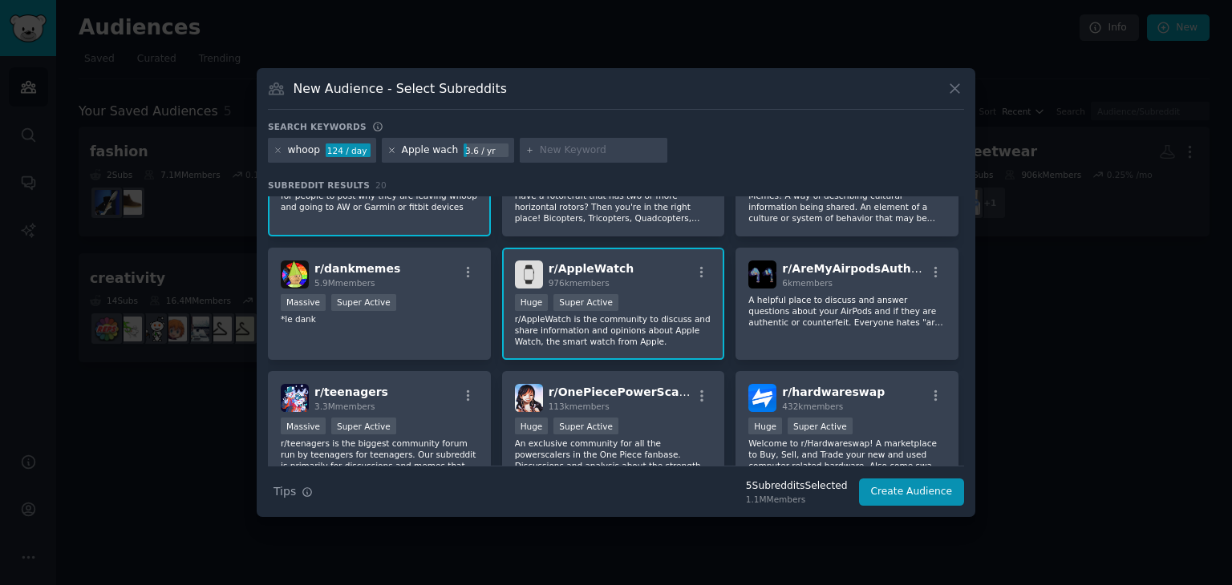
click at [389, 148] on icon at bounding box center [391, 150] width 9 height 9
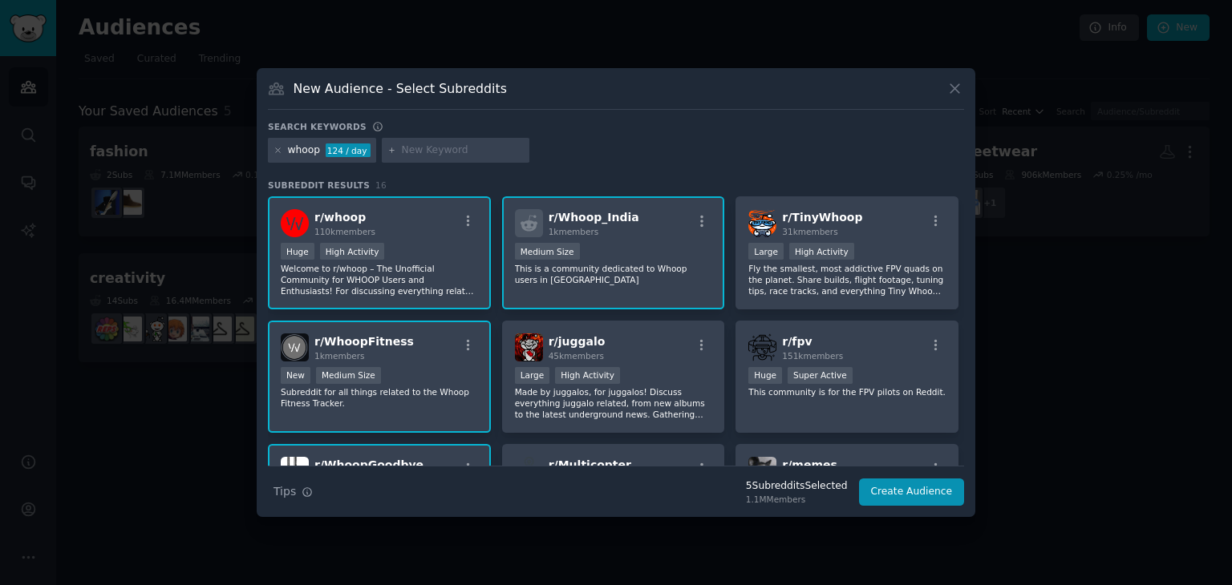
click at [404, 149] on input "text" at bounding box center [463, 151] width 122 height 14
type input "apple watch"
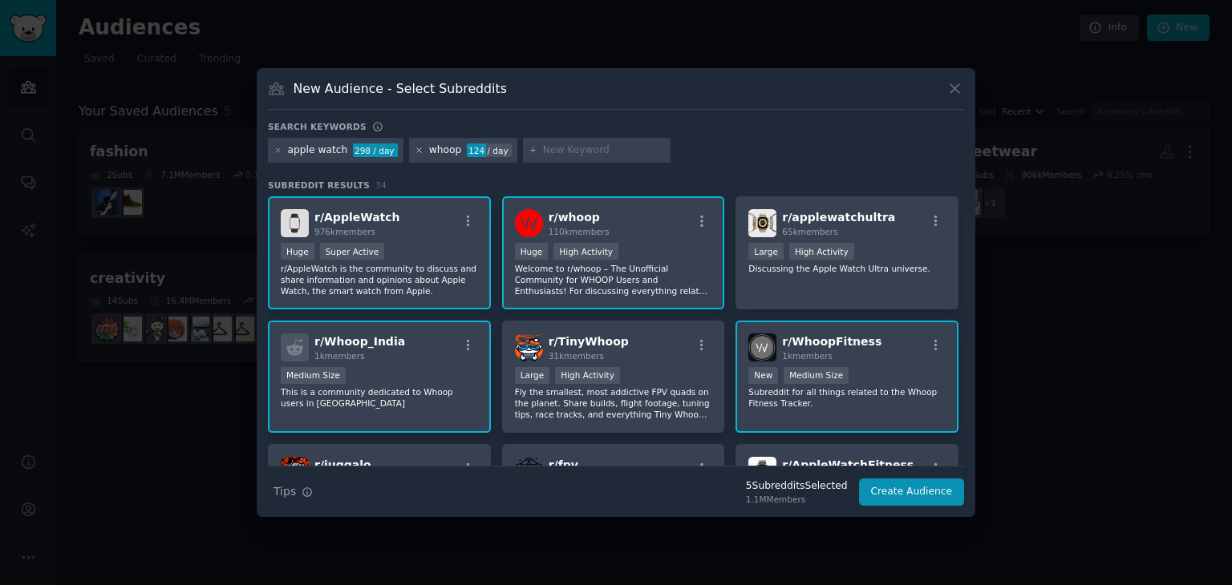
click at [415, 152] on icon at bounding box center [419, 150] width 9 height 9
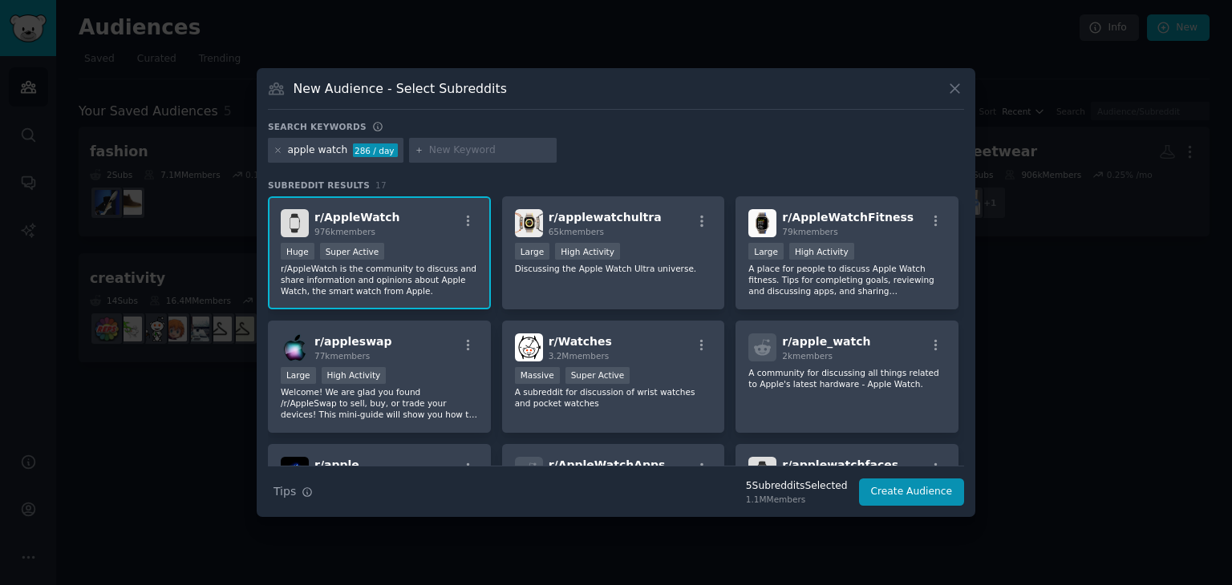
click at [420, 146] on div at bounding box center [483, 151] width 148 height 26
click at [436, 152] on input "text" at bounding box center [490, 151] width 122 height 14
type input "habits"
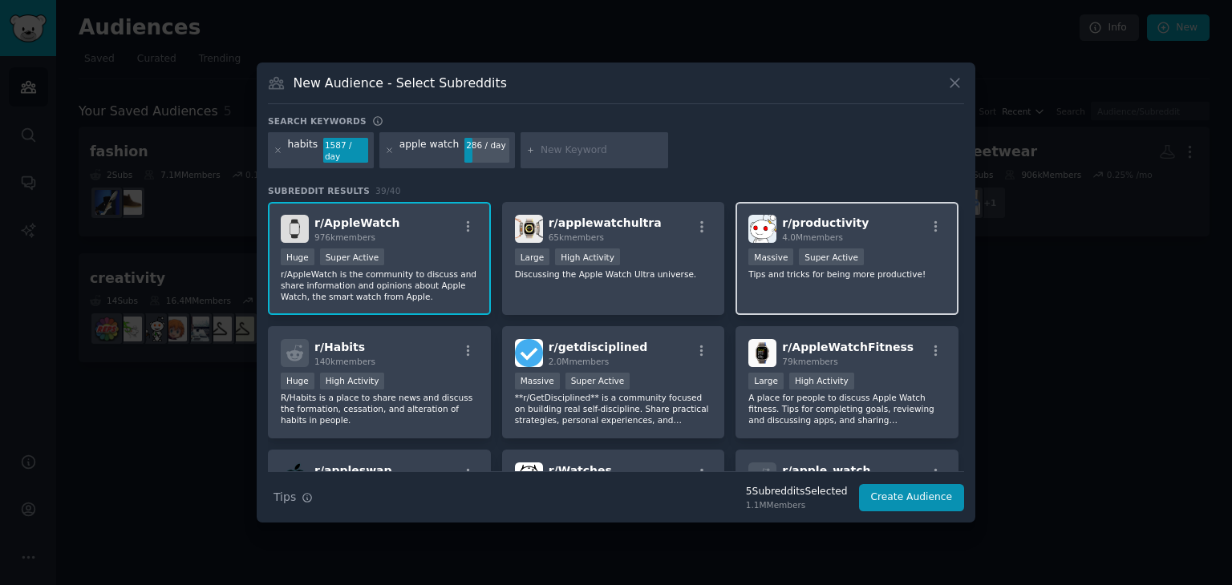
click at [903, 269] on p "Tips and tricks for being more productive!" at bounding box center [846, 274] width 197 height 11
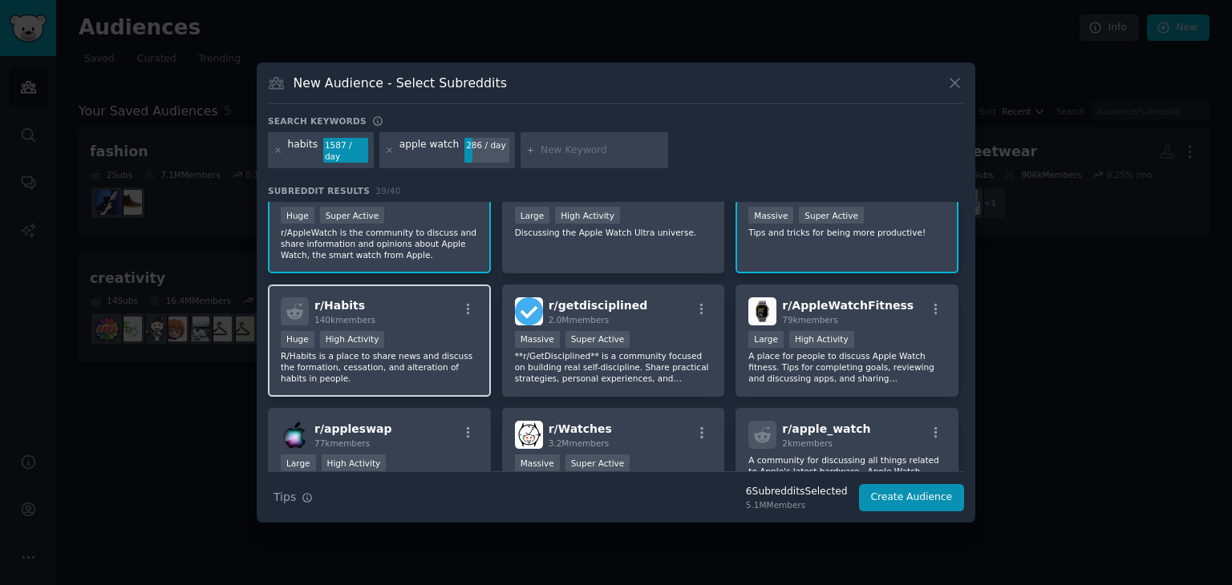
scroll to position [80, 0]
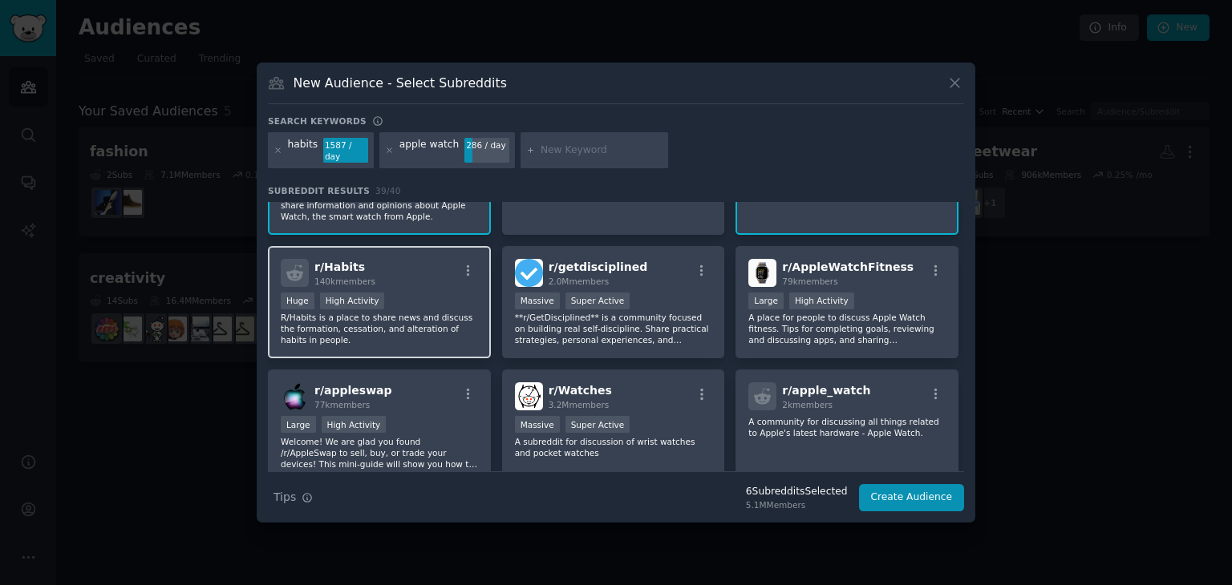
click at [392, 276] on div "r/ Habits 140k members" at bounding box center [379, 273] width 197 height 28
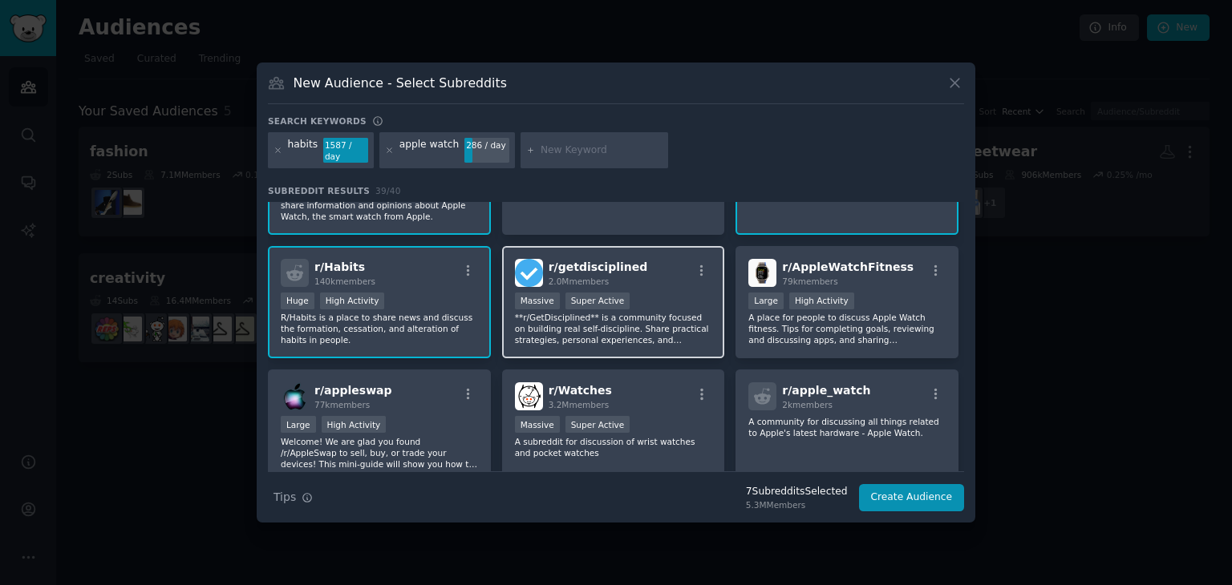
click at [666, 322] on p "**r/GetDisciplined** is a community focused on building real self-discipline. S…" at bounding box center [613, 329] width 197 height 34
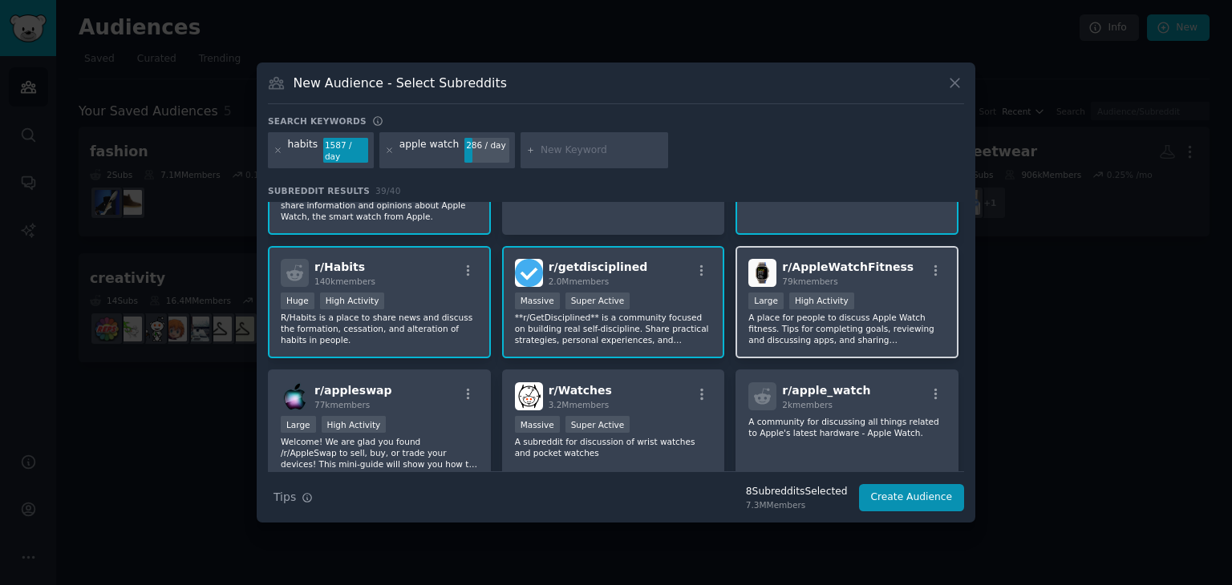
click at [877, 314] on p "A place for people to discuss Apple Watch fitness. Tips for completing goals, r…" at bounding box center [846, 329] width 197 height 34
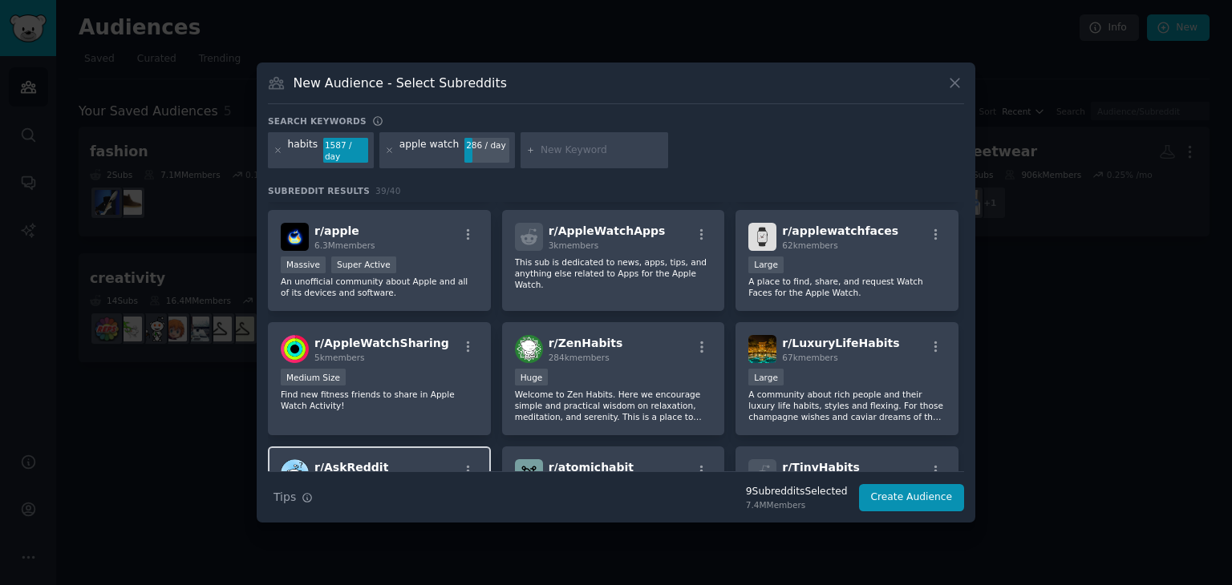
scroll to position [401, 0]
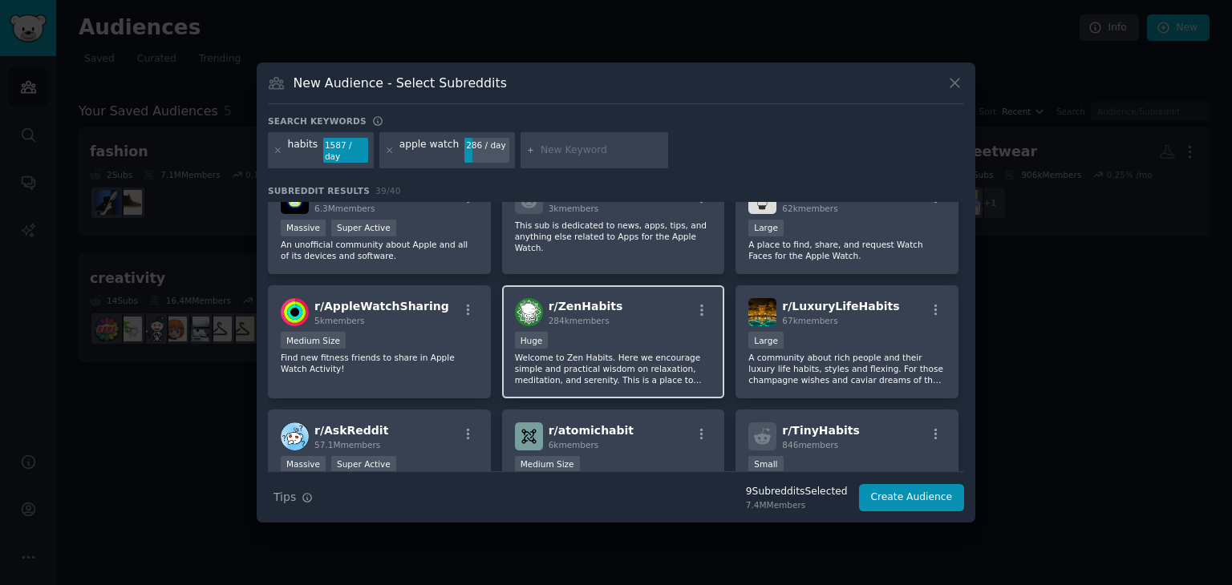
click at [591, 360] on p "Welcome to Zen Habits. Here we encourage simple and practical wisdom on relaxat…" at bounding box center [613, 369] width 197 height 34
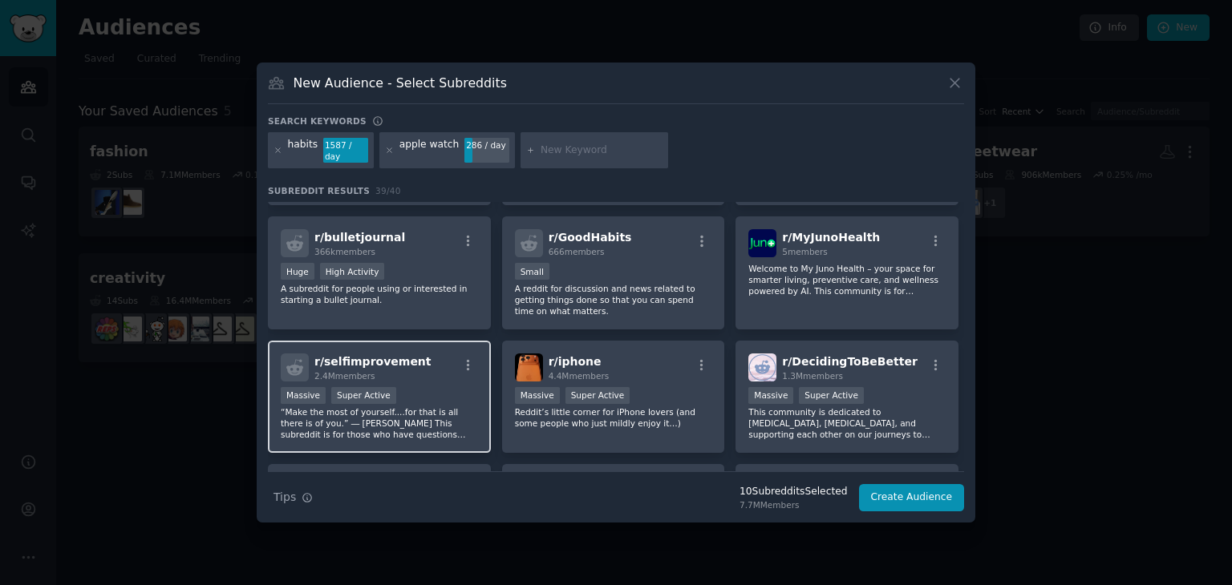
scroll to position [722, 0]
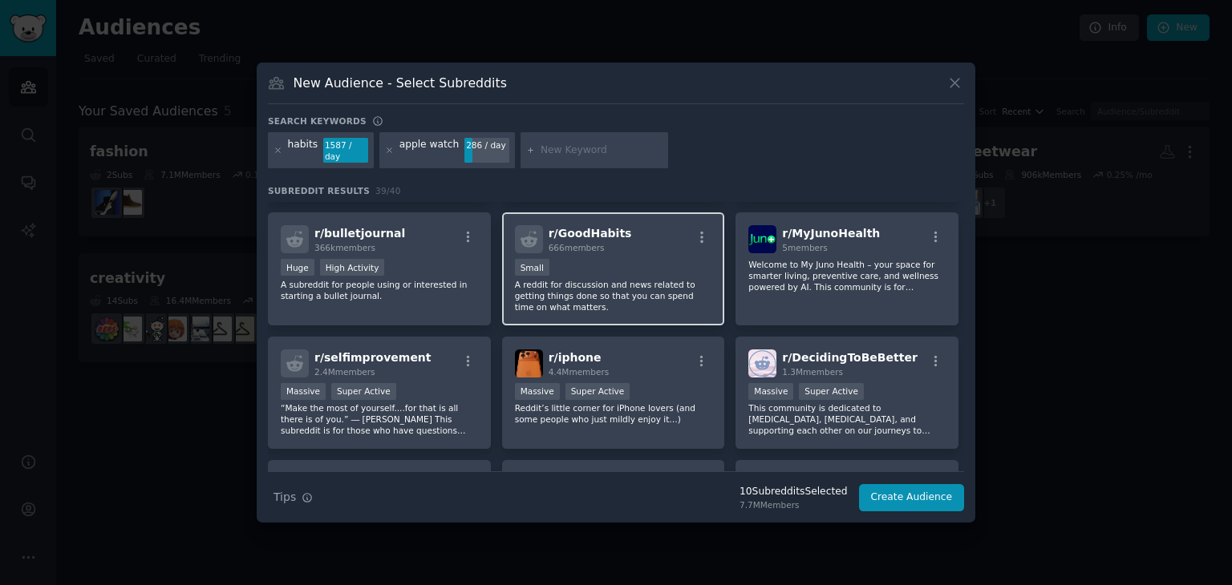
click at [610, 291] on p "A reddit for discussion and news related to getting things done so that you can…" at bounding box center [613, 296] width 197 height 34
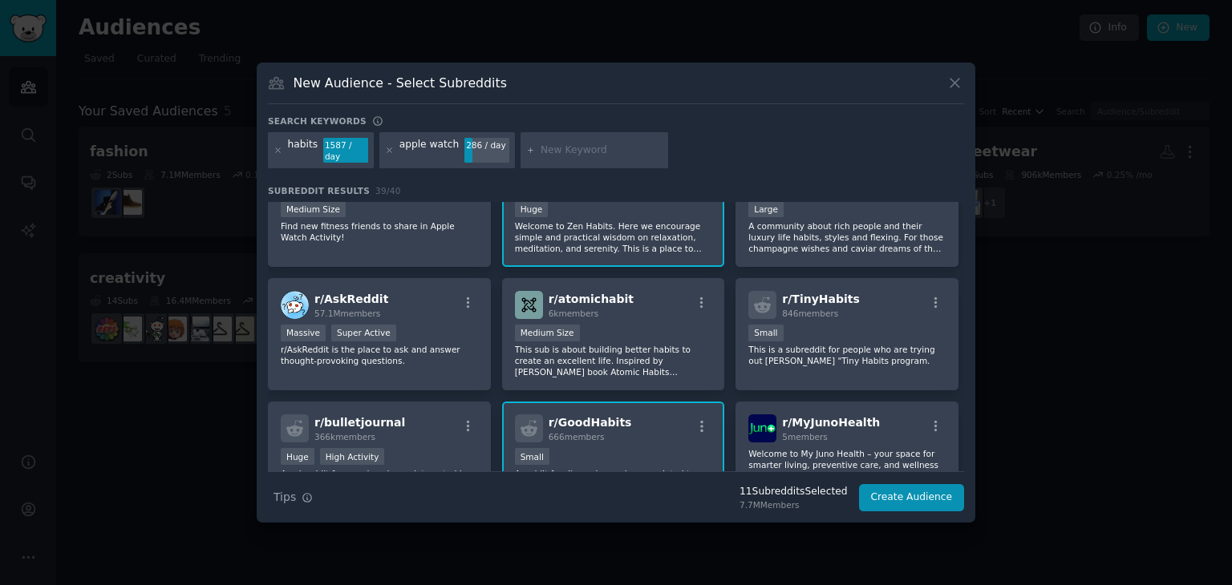
scroll to position [401, 0]
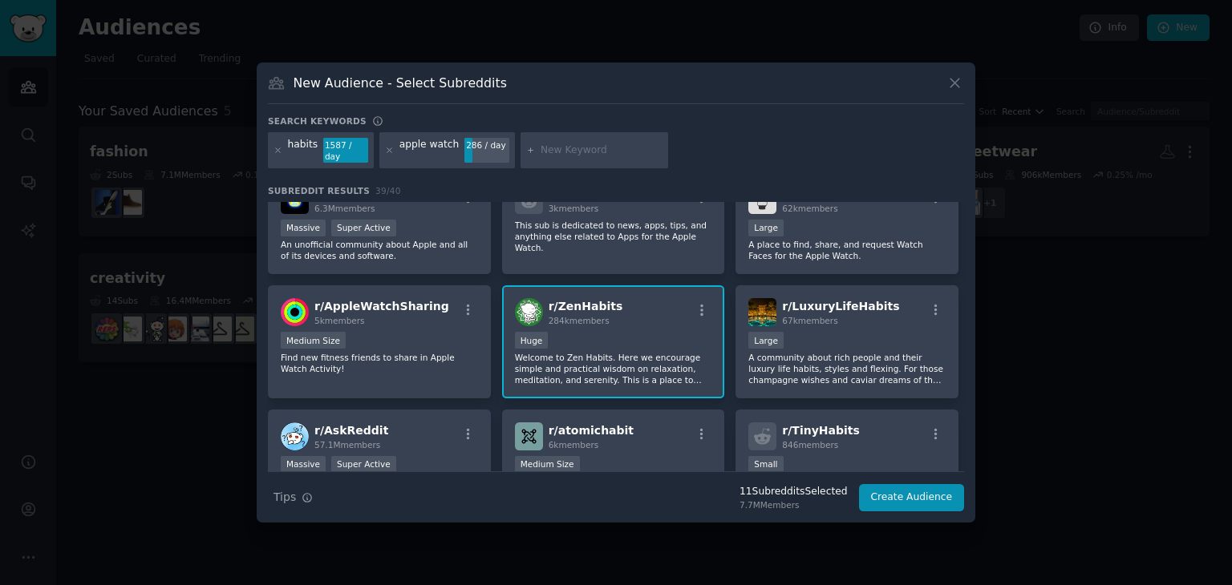
click at [555, 155] on input "text" at bounding box center [602, 151] width 122 height 14
type input "journaling"
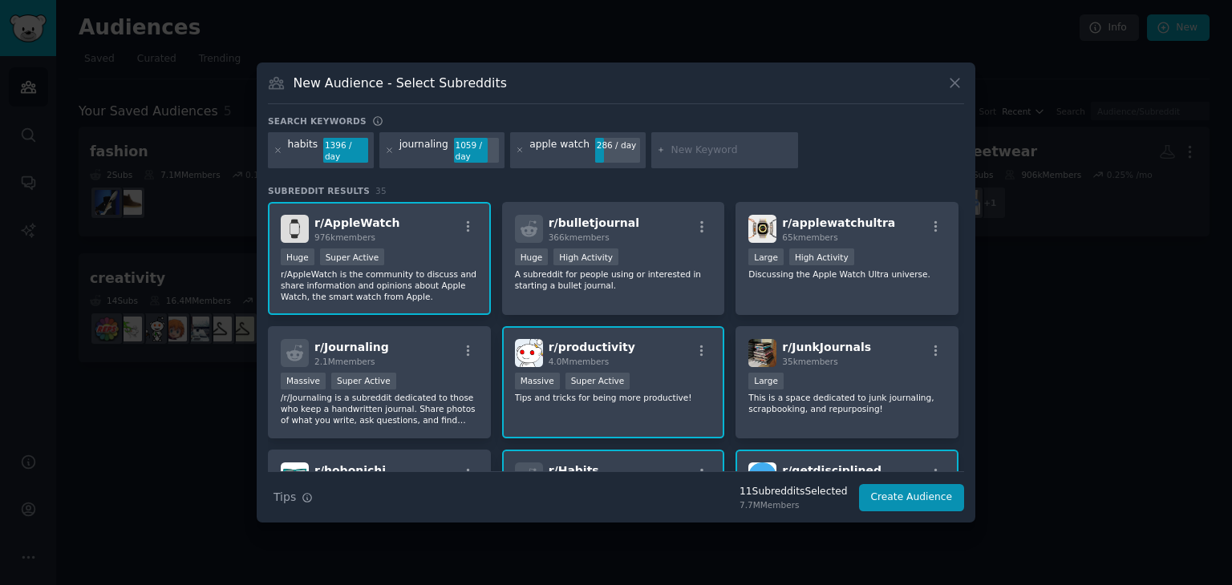
click at [423, 151] on div "journaling" at bounding box center [423, 151] width 49 height 26
click at [423, 380] on div "Massive Super Active" at bounding box center [379, 383] width 197 height 20
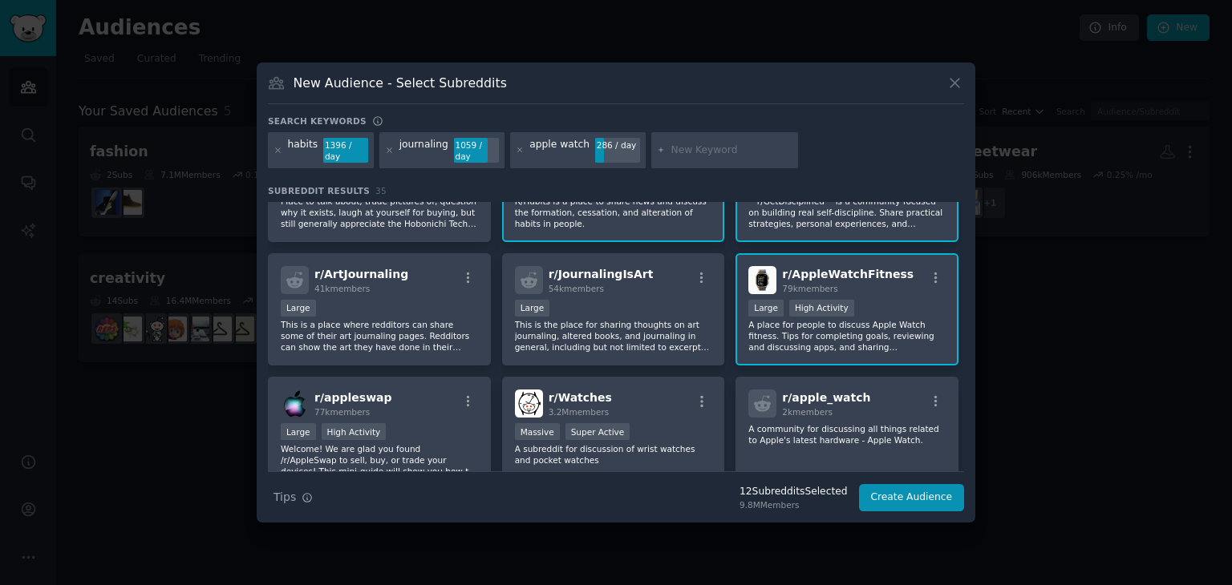
scroll to position [401, 0]
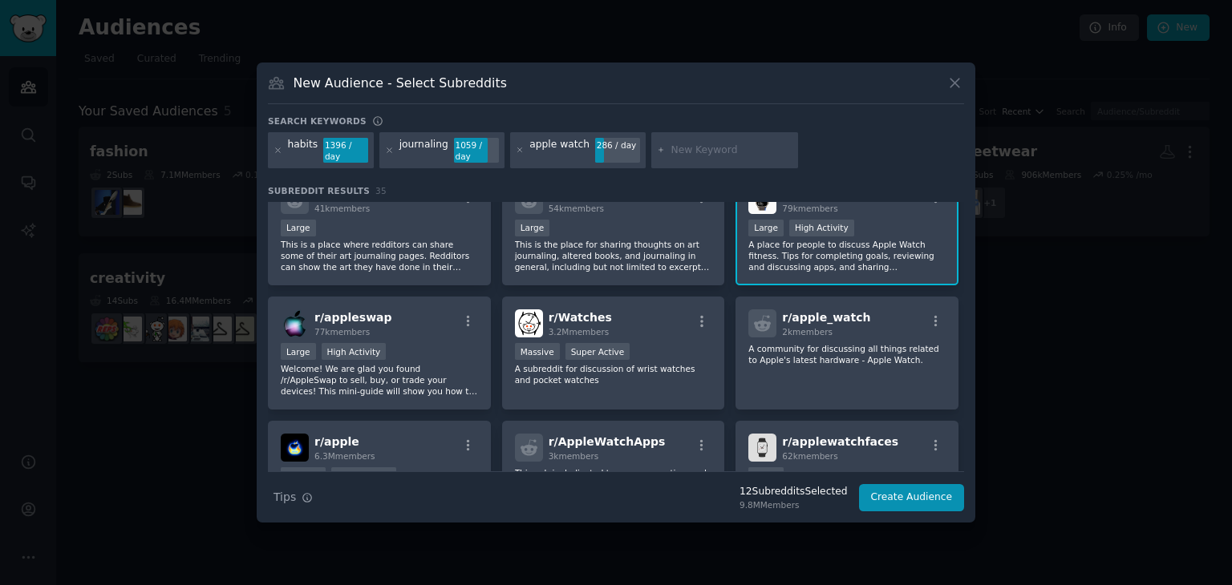
click at [683, 148] on input "text" at bounding box center [731, 151] width 122 height 14
type input "coaching"
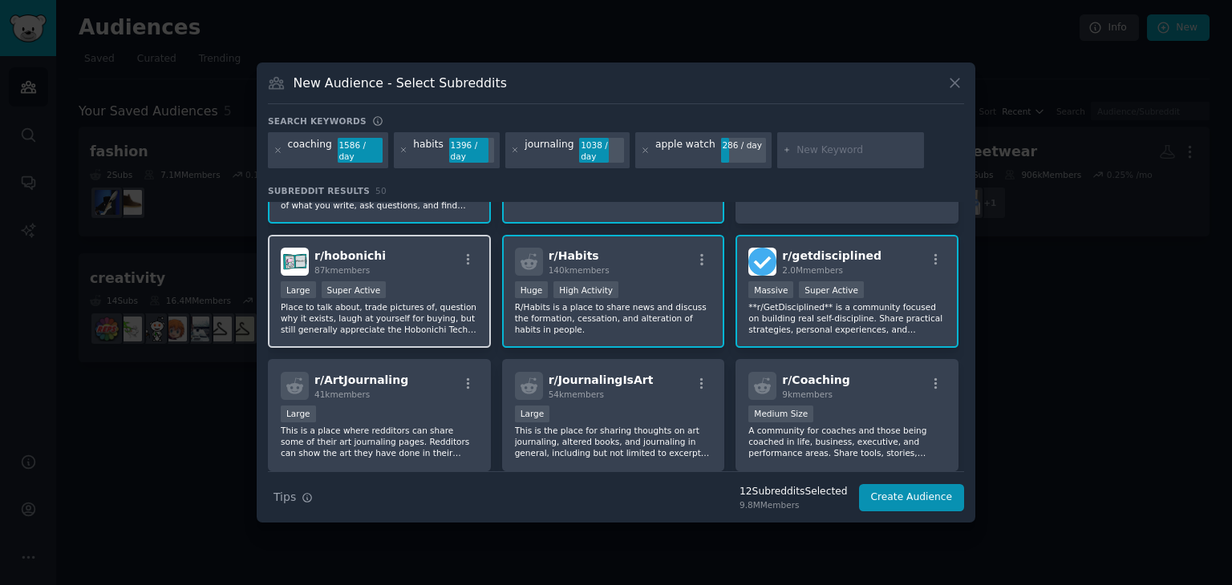
scroll to position [241, 0]
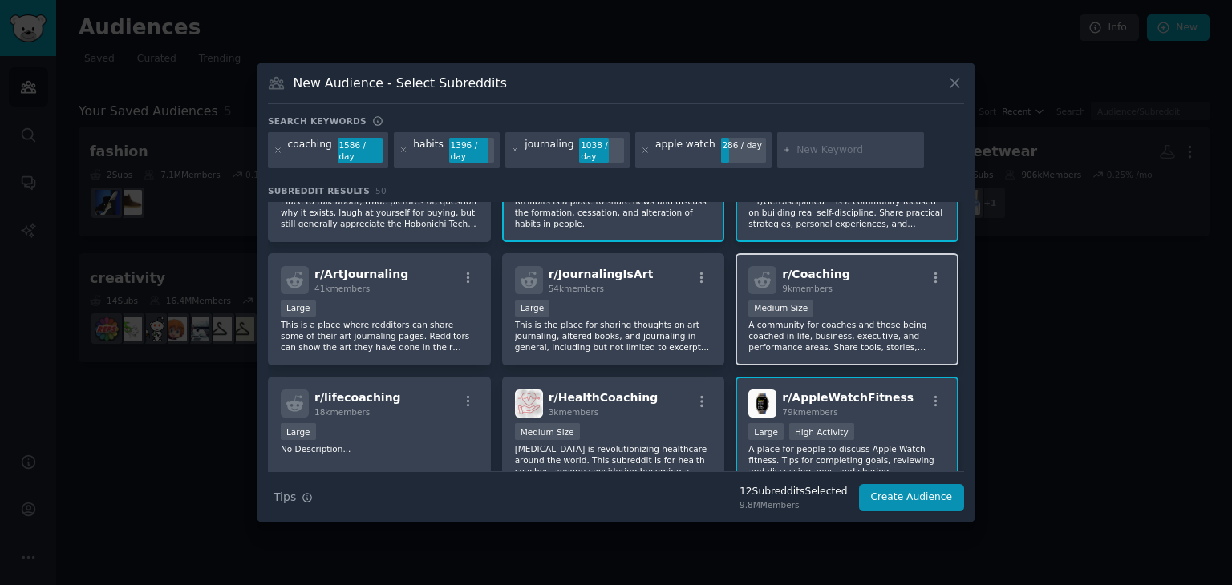
click at [816, 319] on p "A community for coaches and those being coached in life, business, executive, a…" at bounding box center [846, 336] width 197 height 34
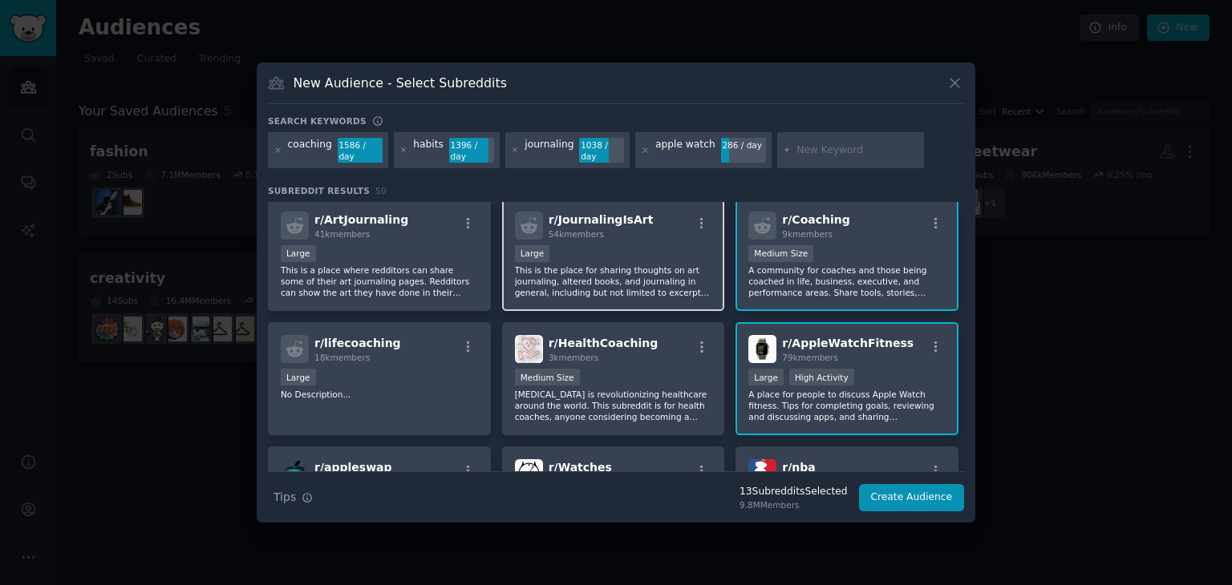
scroll to position [401, 0]
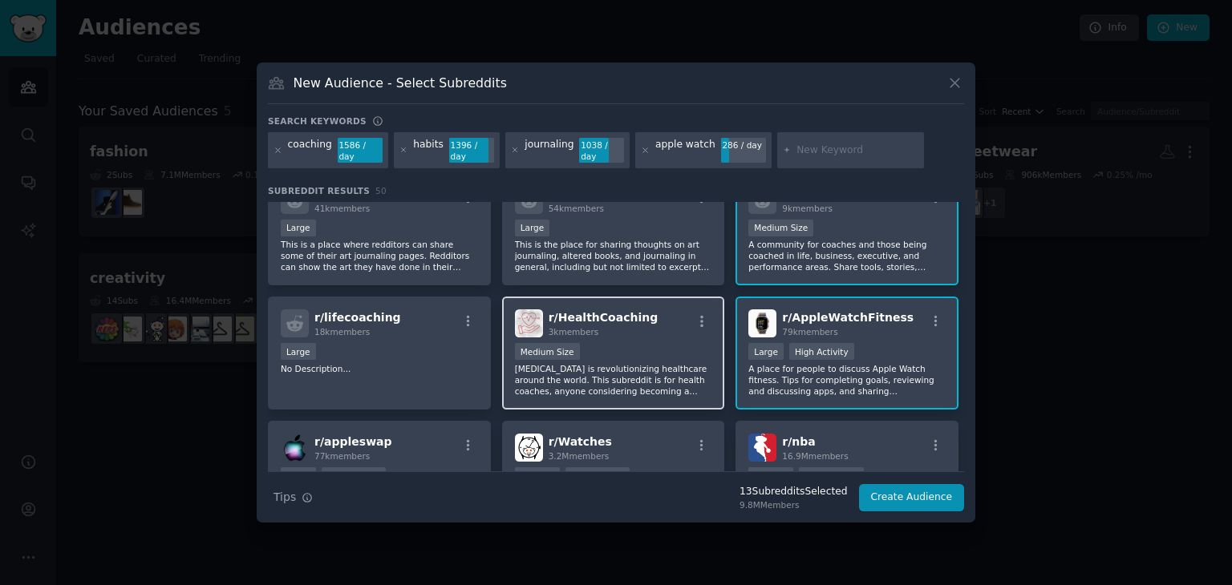
click at [607, 363] on p "[MEDICAL_DATA] is revolutionizing healthcare around the world. This subreddit i…" at bounding box center [613, 380] width 197 height 34
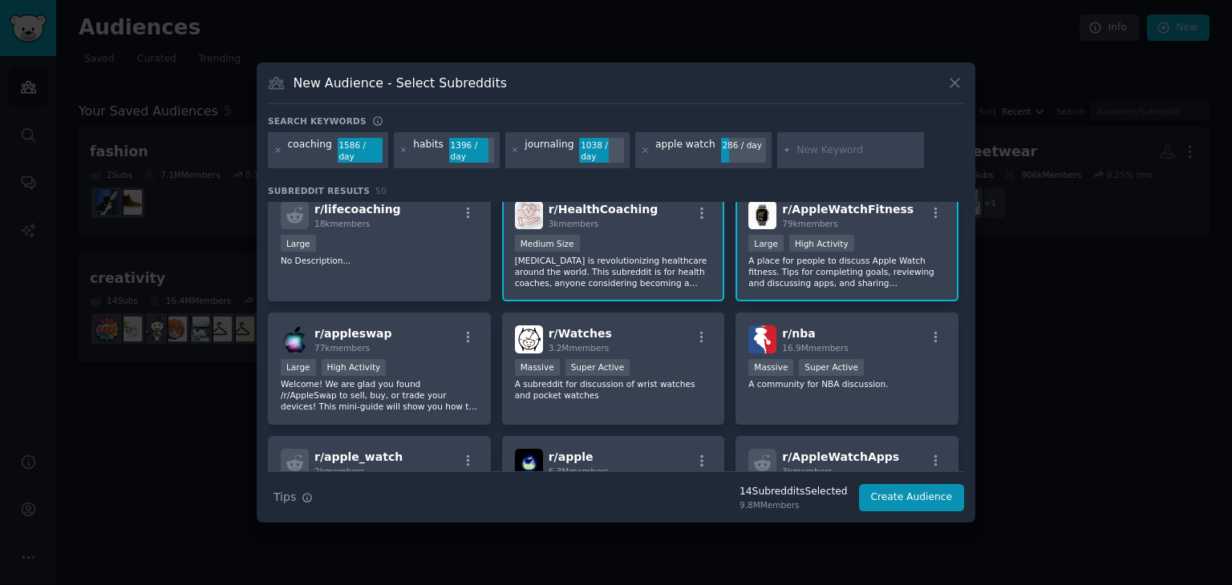
scroll to position [481, 0]
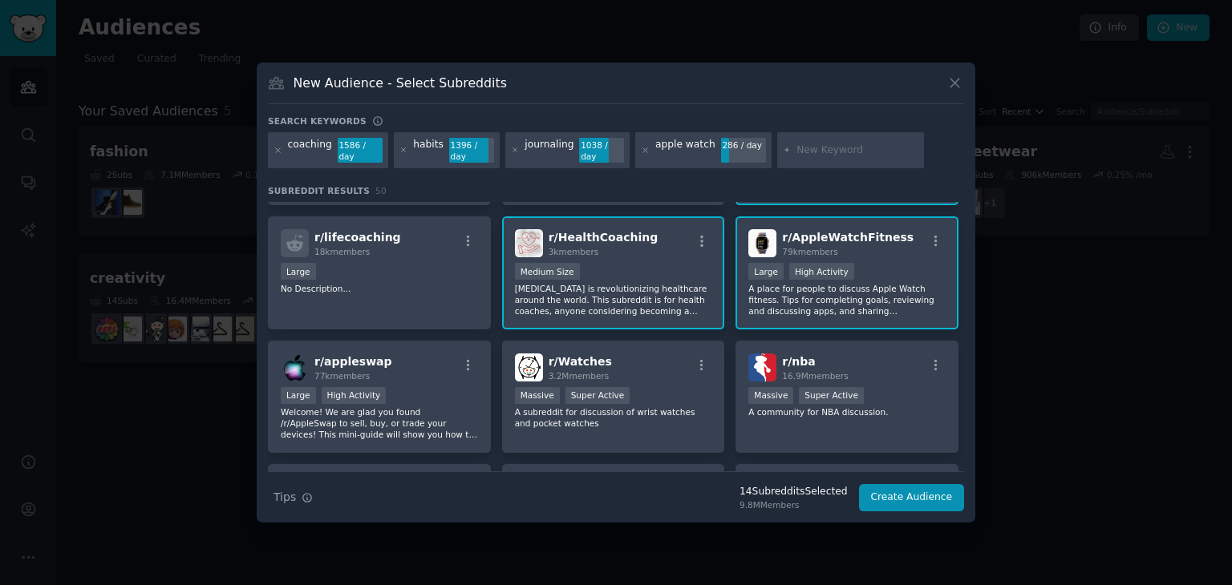
click at [616, 288] on p "[MEDICAL_DATA] is revolutionizing healthcare around the world. This subreddit i…" at bounding box center [613, 300] width 197 height 34
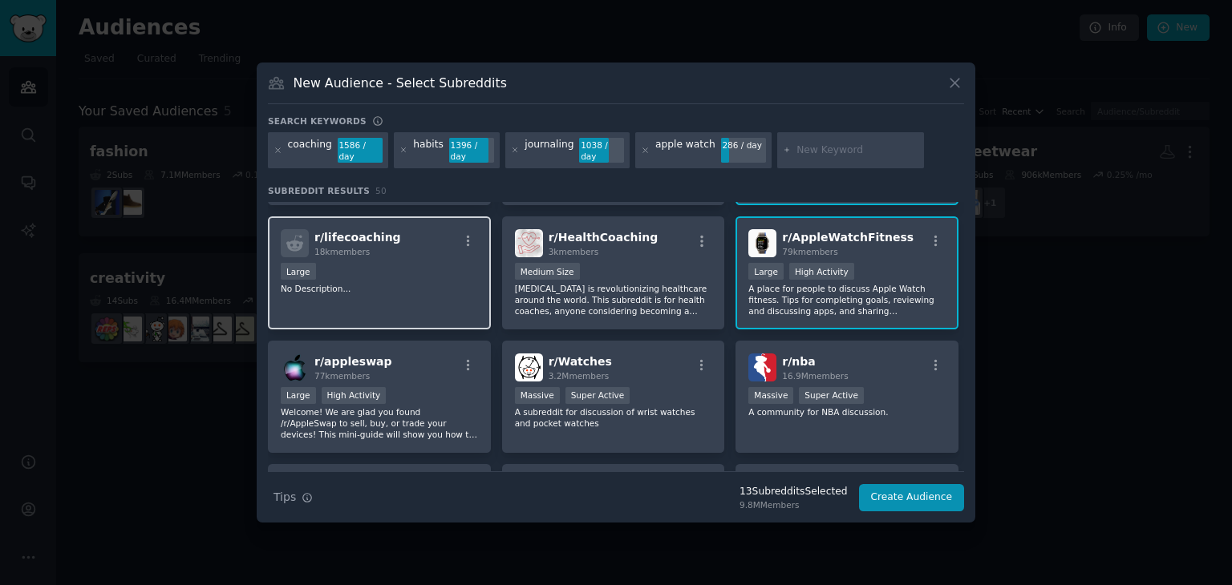
click at [398, 283] on p "No Description..." at bounding box center [379, 288] width 197 height 11
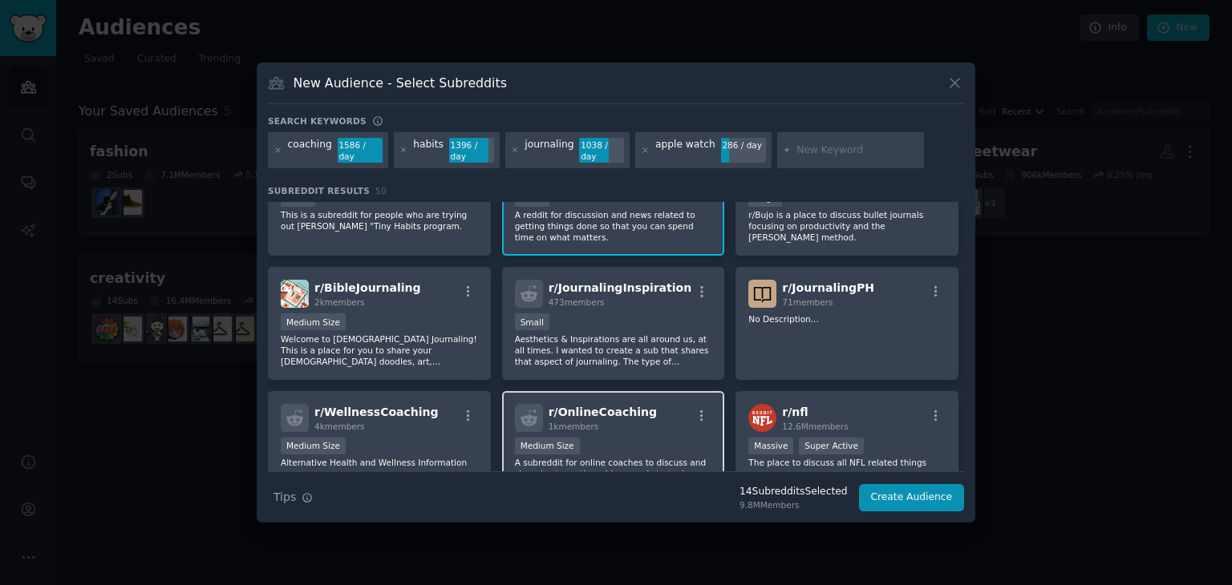
scroll to position [1203, 0]
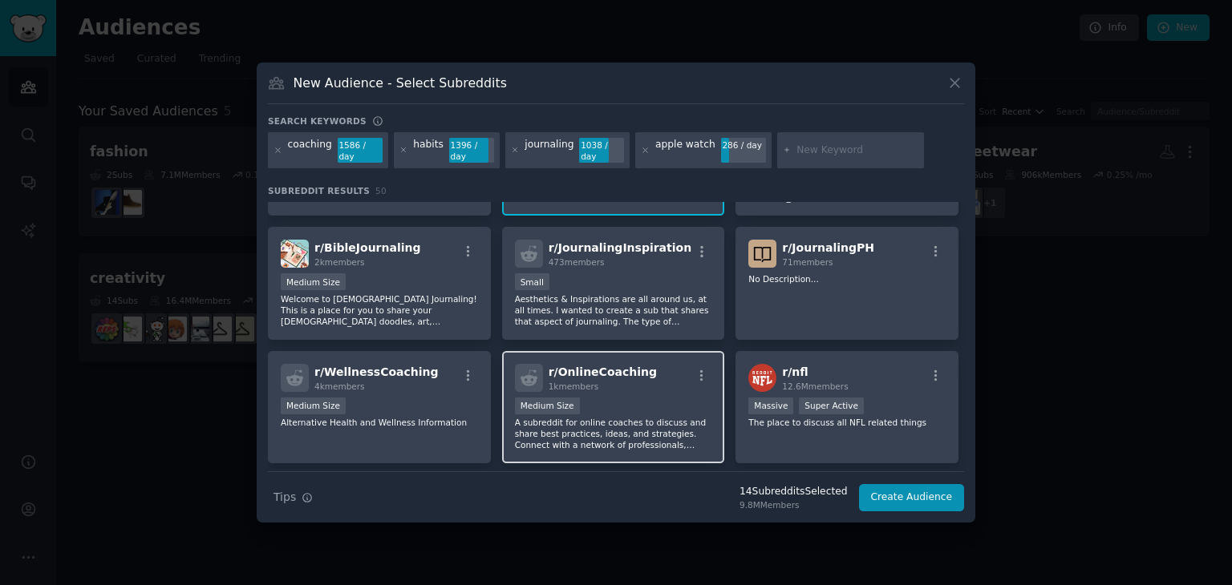
click at [630, 417] on p "A subreddit for online coaches to discuss and share best practices, ideas, and …" at bounding box center [613, 434] width 197 height 34
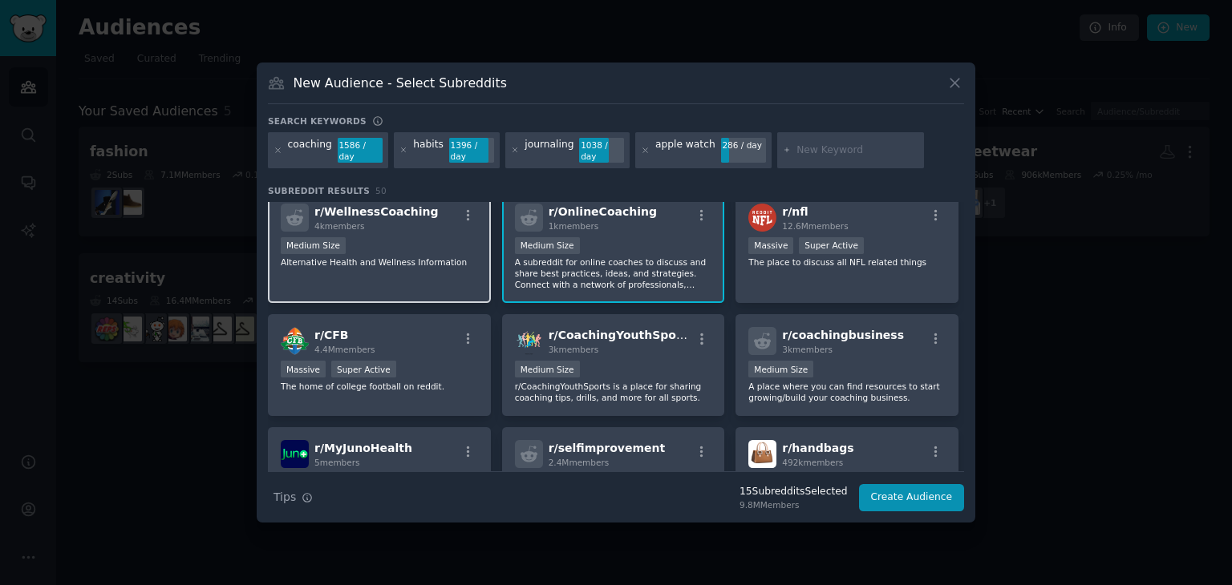
click at [399, 257] on p "Alternative Health and Wellness Information" at bounding box center [379, 262] width 197 height 11
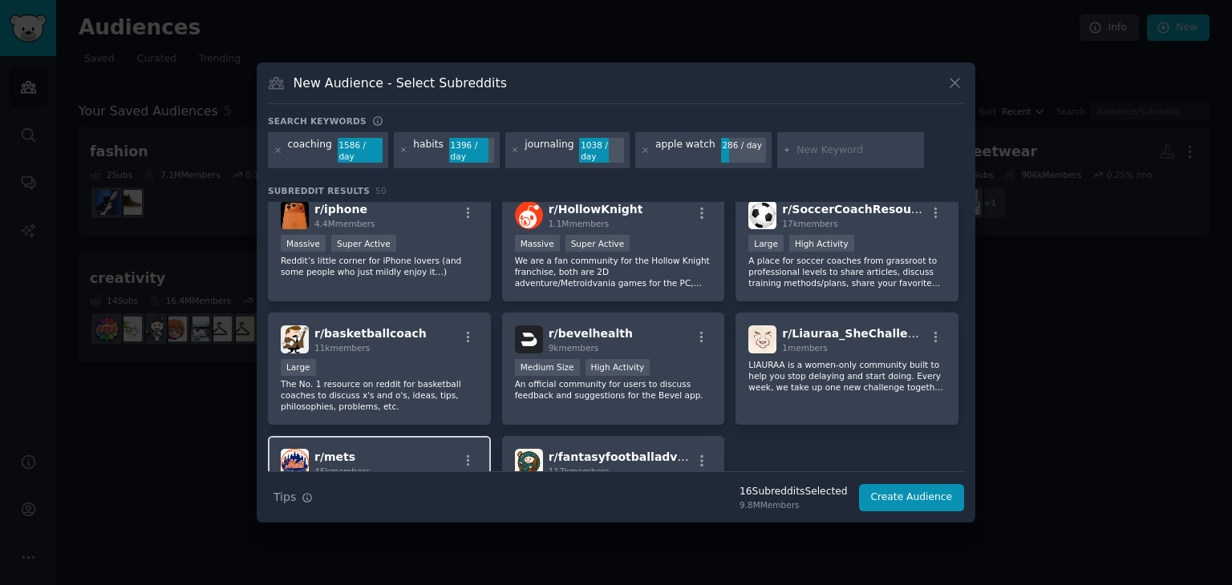
scroll to position [1764, 0]
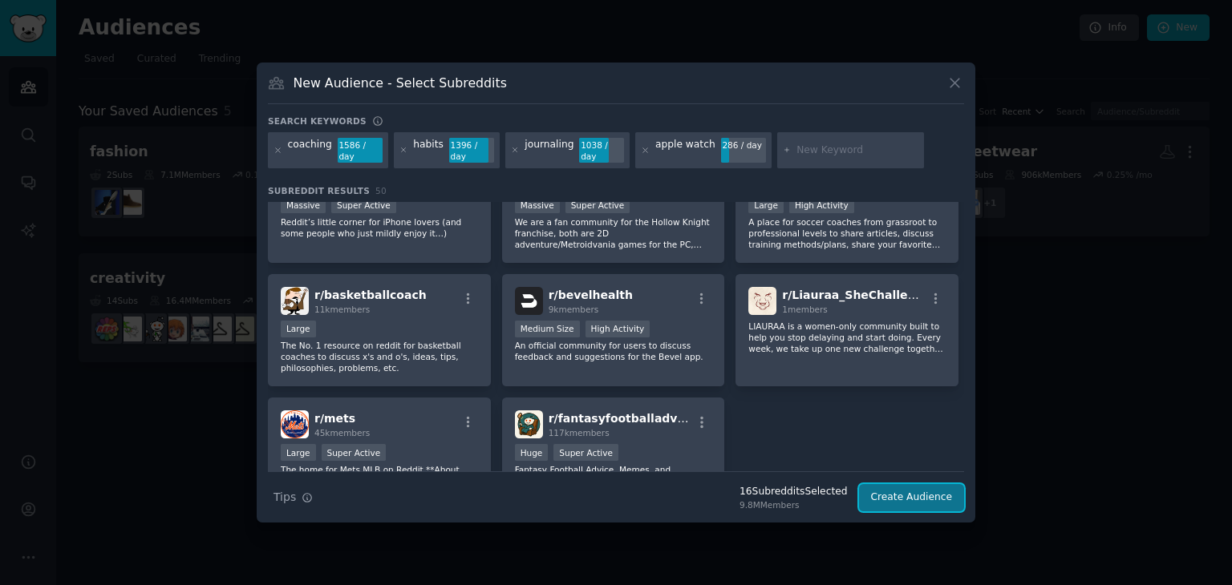
click at [911, 492] on button "Create Audience" at bounding box center [912, 497] width 106 height 27
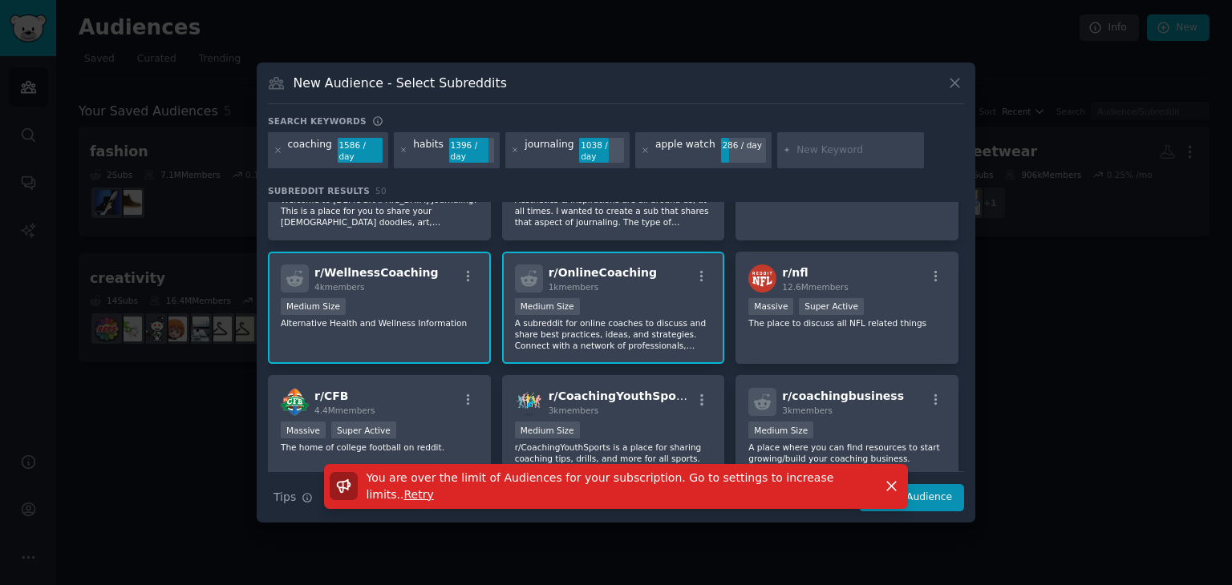
scroll to position [1123, 0]
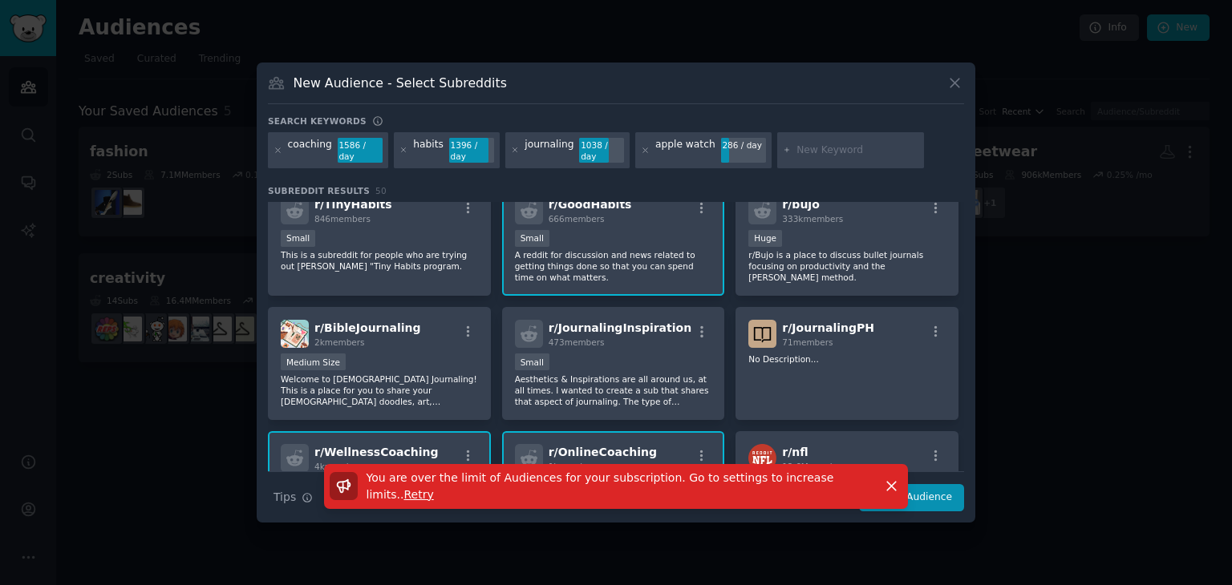
click at [741, 104] on div "New Audience - Select Subreddits" at bounding box center [616, 89] width 696 height 30
click at [953, 87] on icon at bounding box center [954, 83] width 9 height 9
